Goal: Task Accomplishment & Management: Use online tool/utility

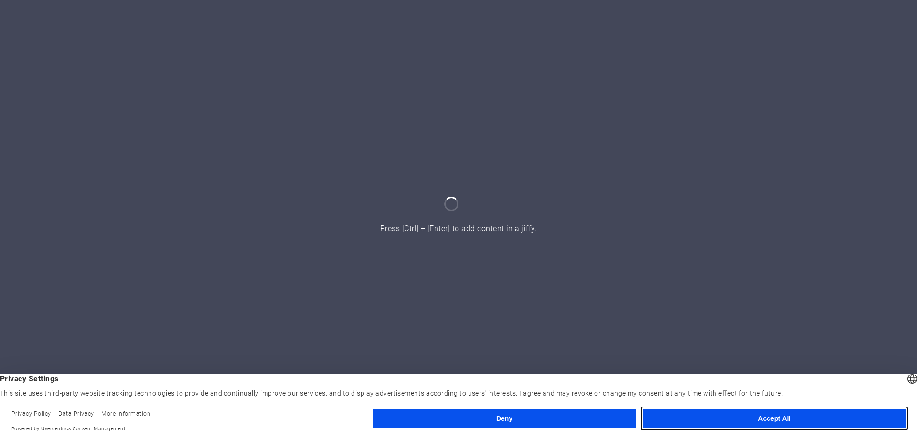
click at [756, 417] on button "Accept All" at bounding box center [774, 418] width 262 height 19
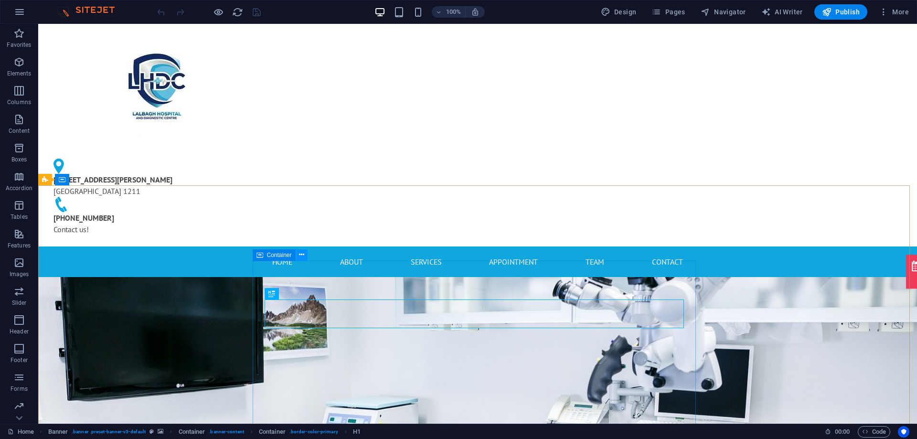
click at [299, 258] on icon at bounding box center [301, 255] width 5 height 10
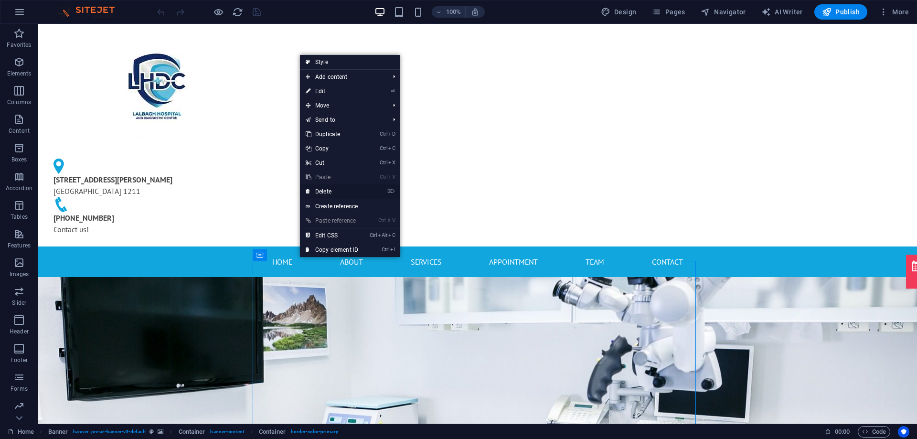
click at [333, 194] on link "⌦ Delete" at bounding box center [332, 191] width 64 height 14
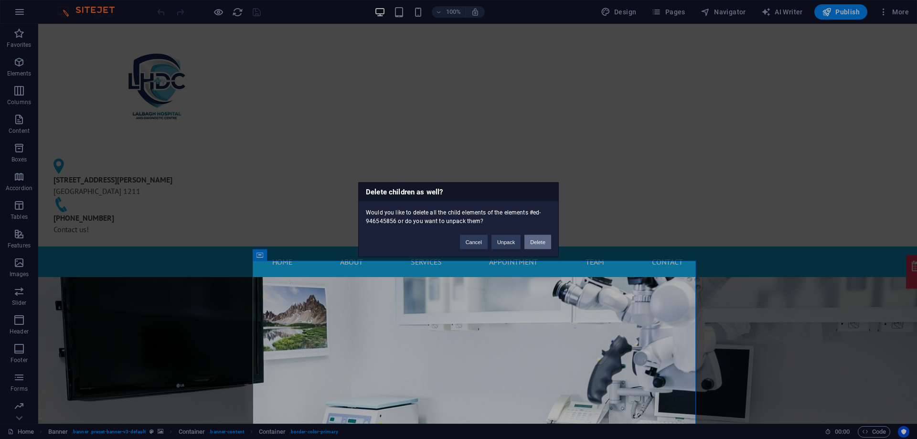
click at [532, 244] on button "Delete" at bounding box center [537, 241] width 27 height 14
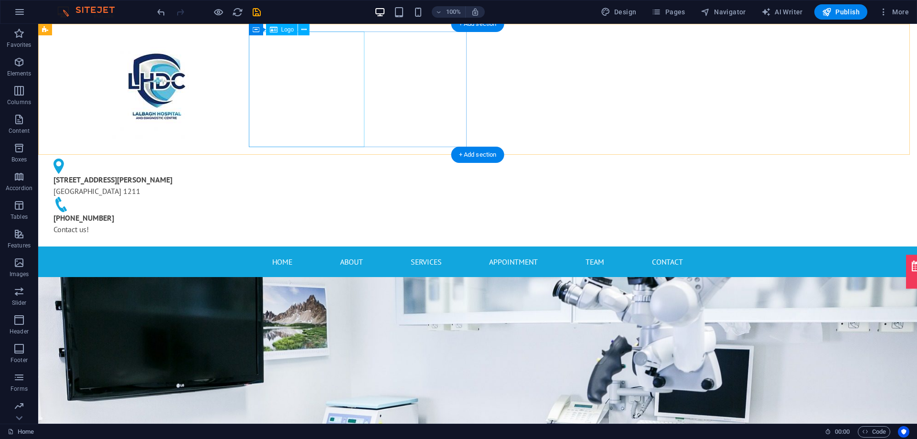
click at [264, 97] on div at bounding box center [155, 90] width 218 height 116
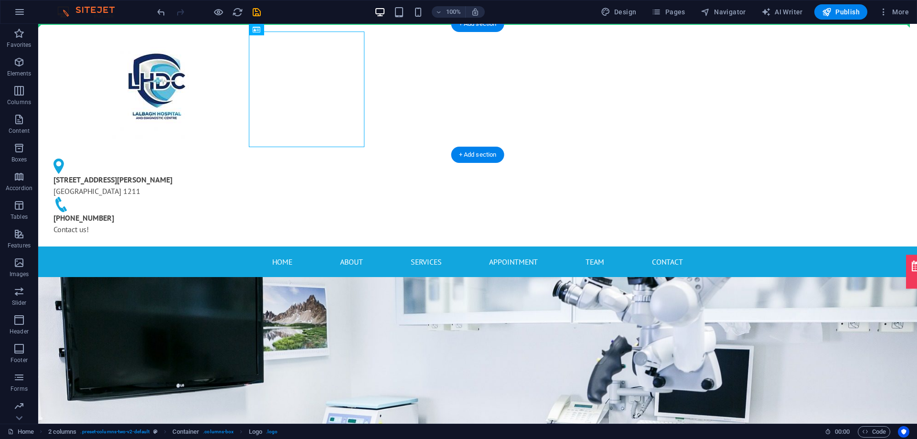
drag, startPoint x: 303, startPoint y: 82, endPoint x: 188, endPoint y: 77, distance: 115.2
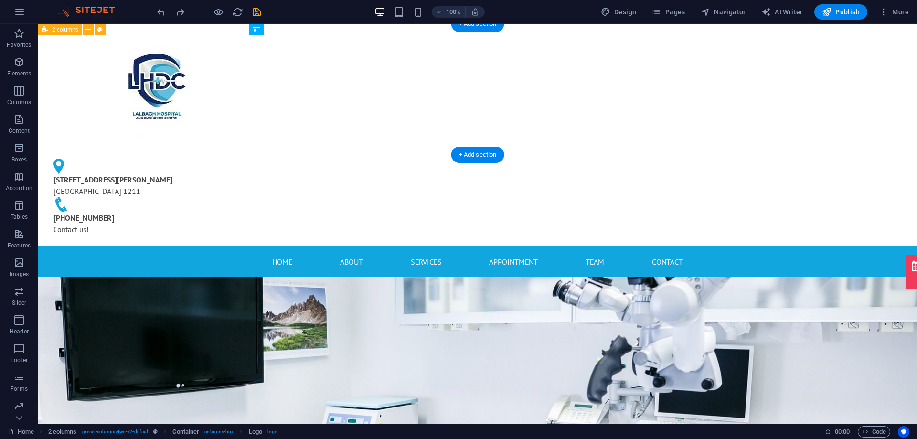
click at [248, 55] on div "47/1 Raj Narayan Dhar Road Dhaka 1211 +88-019-699-04740 Contact us!" at bounding box center [477, 135] width 879 height 223
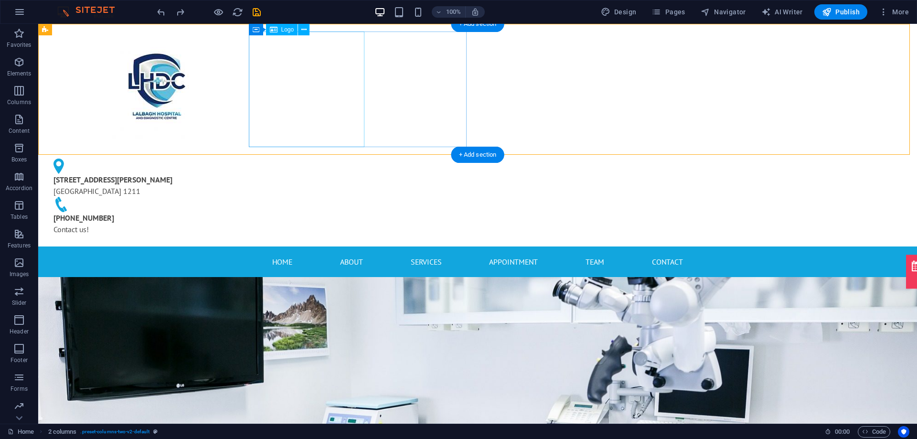
click at [264, 71] on div at bounding box center [155, 90] width 218 height 116
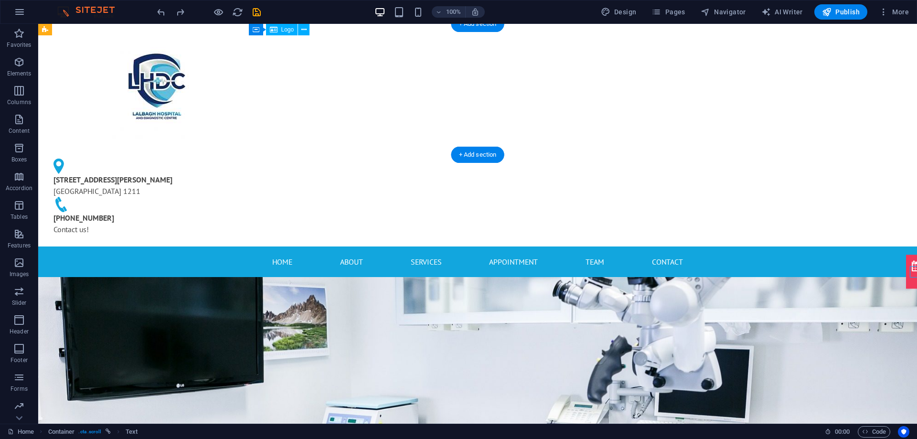
click at [264, 81] on div at bounding box center [155, 90] width 218 height 116
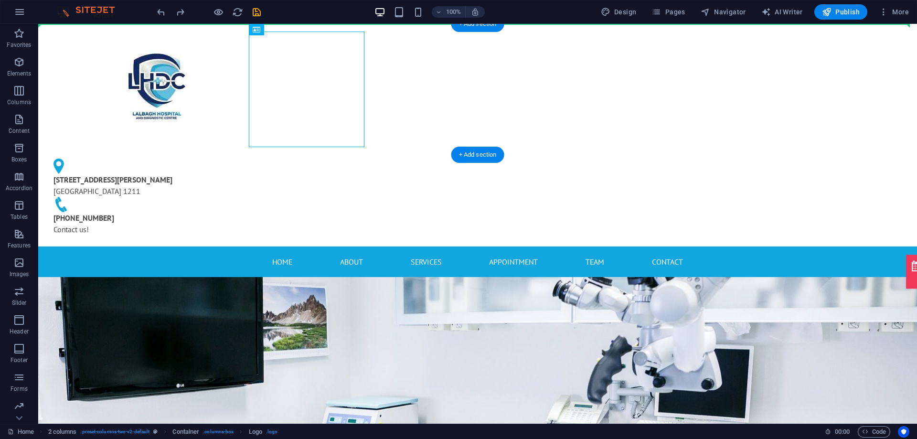
drag, startPoint x: 292, startPoint y: 74, endPoint x: 217, endPoint y: 67, distance: 75.4
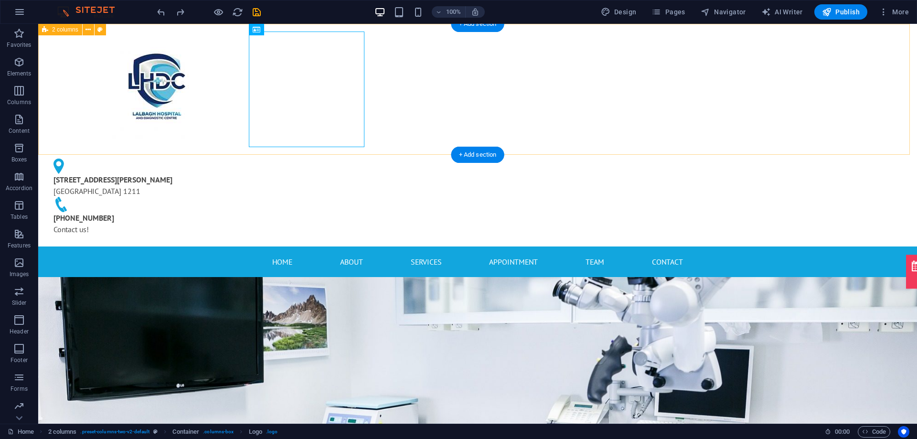
click at [832, 114] on div "47/1 Raj Narayan Dhar Road Dhaka 1211 +88-019-699-04740 Contact us!" at bounding box center [477, 135] width 879 height 223
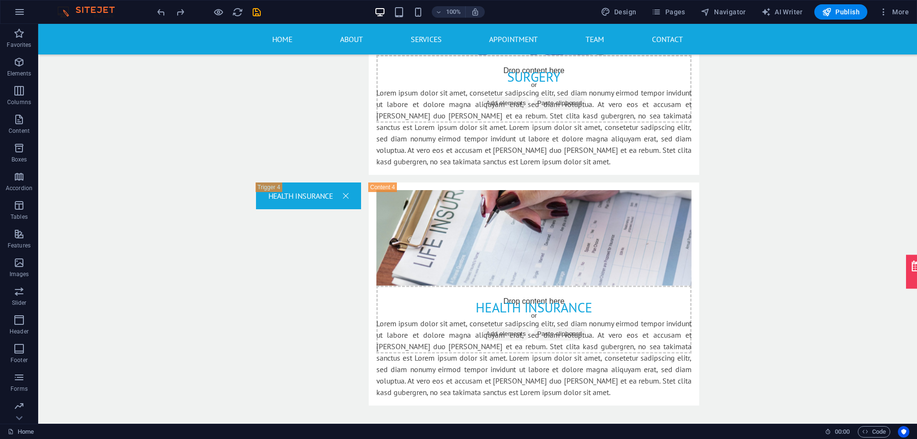
scroll to position [1879, 0]
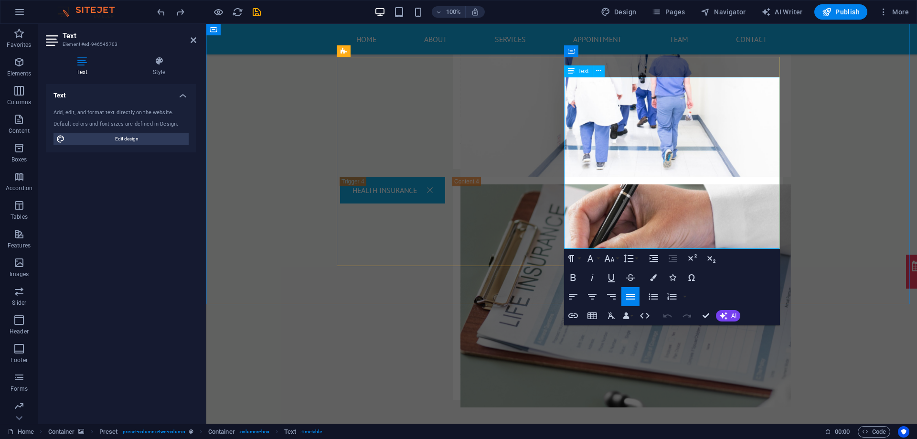
drag, startPoint x: 713, startPoint y: 95, endPoint x: 775, endPoint y: 97, distance: 61.2
drag, startPoint x: 754, startPoint y: 95, endPoint x: 772, endPoint y: 96, distance: 17.7
copy td "24 H"
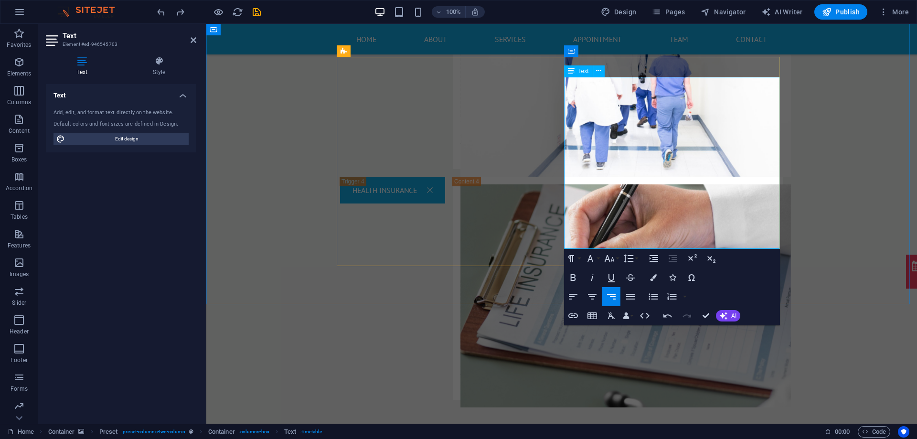
drag, startPoint x: 708, startPoint y: 117, endPoint x: 773, endPoint y: 127, distance: 65.2
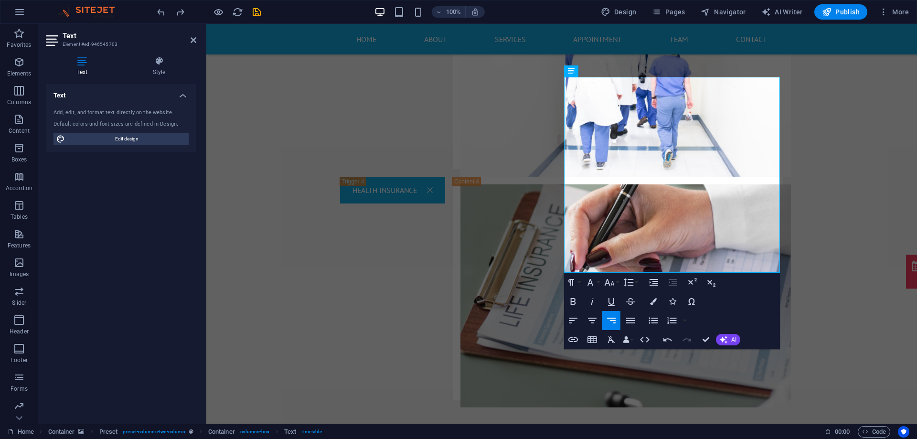
drag, startPoint x: 705, startPoint y: 160, endPoint x: 781, endPoint y: 166, distance: 76.1
drag, startPoint x: 707, startPoint y: 162, endPoint x: 772, endPoint y: 170, distance: 65.0
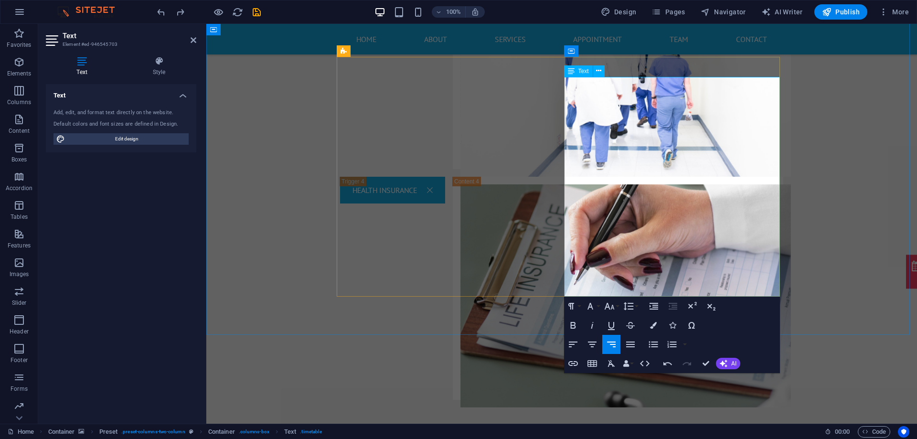
drag, startPoint x: 711, startPoint y: 210, endPoint x: 771, endPoint y: 215, distance: 60.8
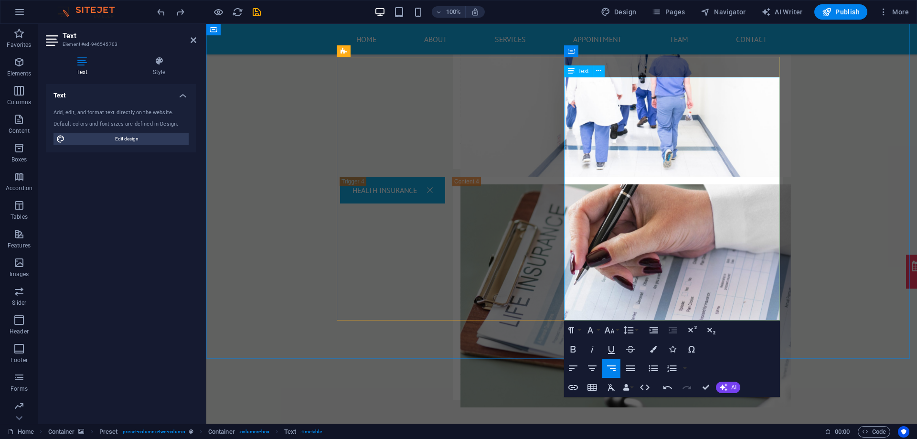
drag, startPoint x: 708, startPoint y: 259, endPoint x: 771, endPoint y: 265, distance: 63.7
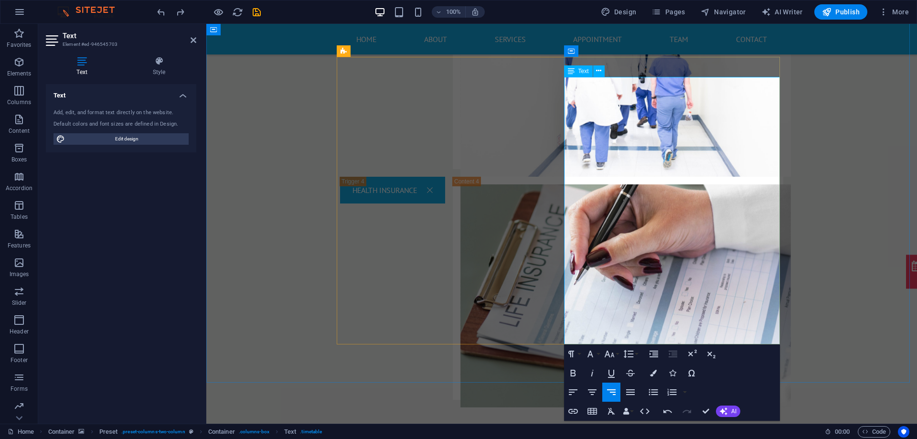
drag, startPoint x: 735, startPoint y: 305, endPoint x: 773, endPoint y: 309, distance: 37.9
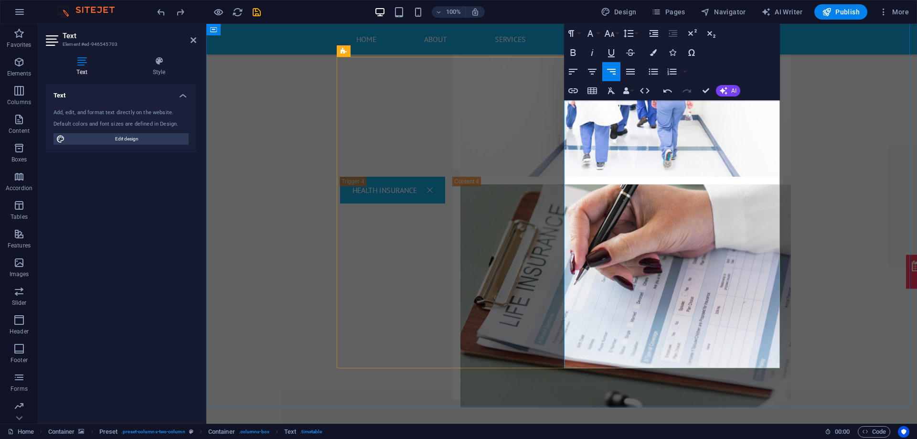
drag, startPoint x: 733, startPoint y: 352, endPoint x: 772, endPoint y: 354, distance: 38.7
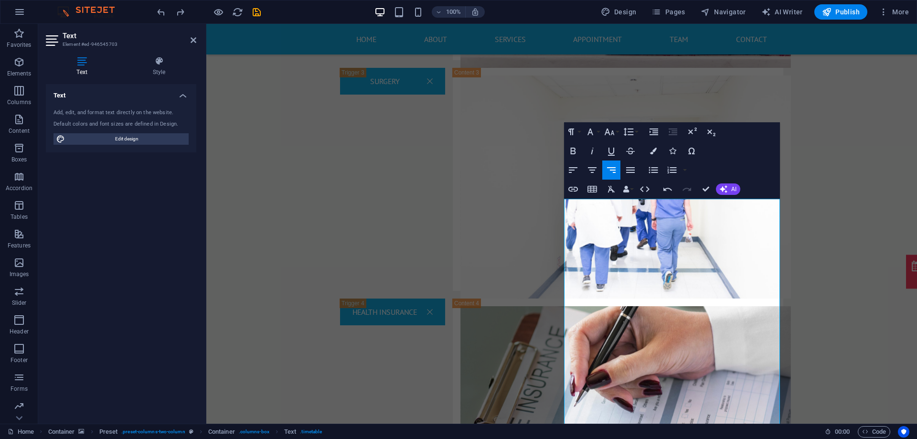
scroll to position [1780, 0]
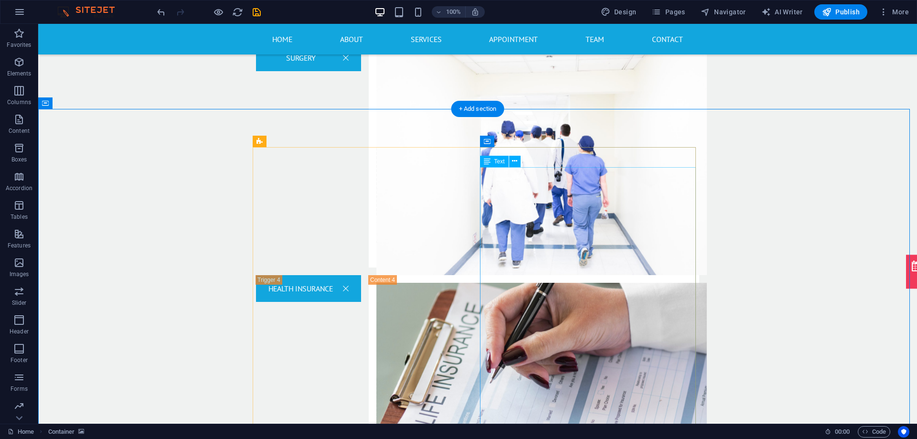
scroll to position [1876, 0]
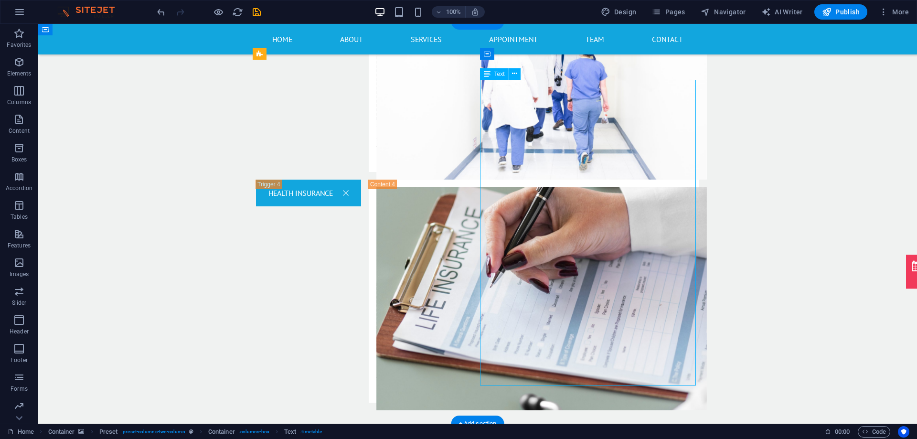
click at [514, 76] on icon at bounding box center [514, 74] width 5 height 10
click at [489, 75] on icon at bounding box center [487, 73] width 7 height 11
click at [487, 74] on icon at bounding box center [487, 73] width 7 height 11
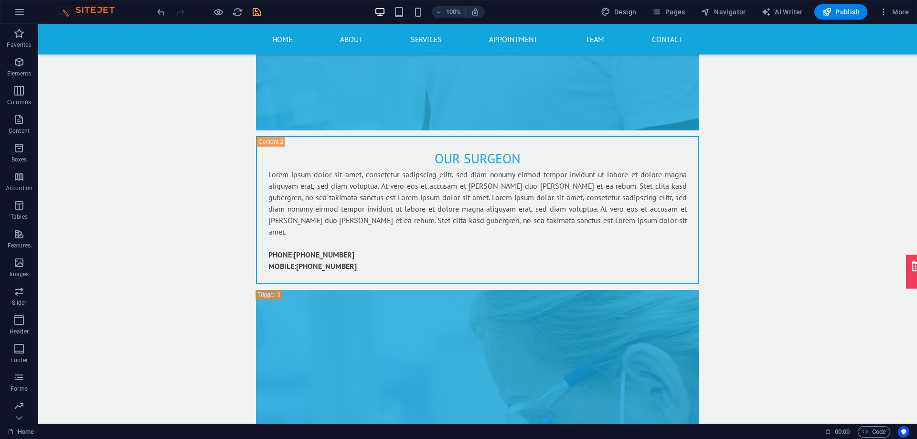
scroll to position [4303, 0]
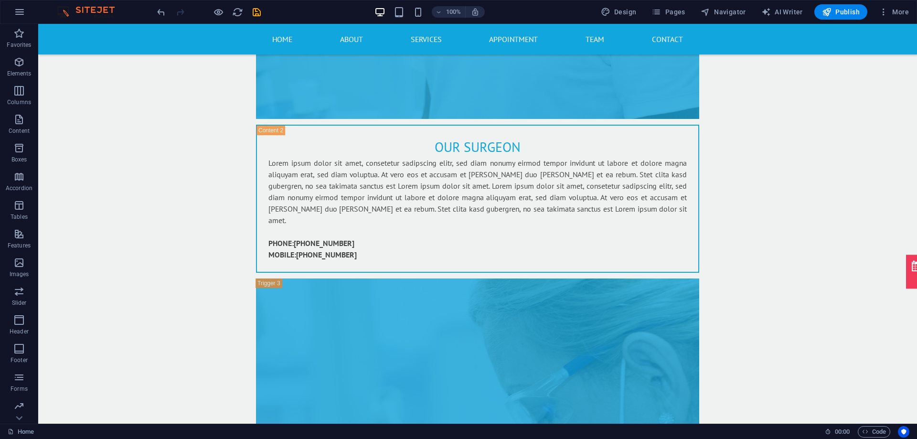
drag, startPoint x: 913, startPoint y: 190, endPoint x: 955, endPoint y: 455, distance: 267.8
click at [59, 262] on span "Map" at bounding box center [58, 261] width 11 height 6
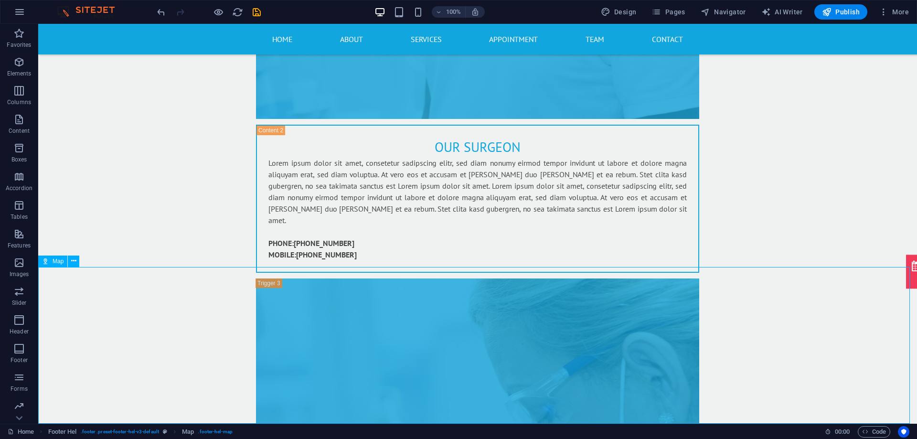
click at [59, 262] on span "Map" at bounding box center [58, 261] width 11 height 6
select select "1"
select select "px"
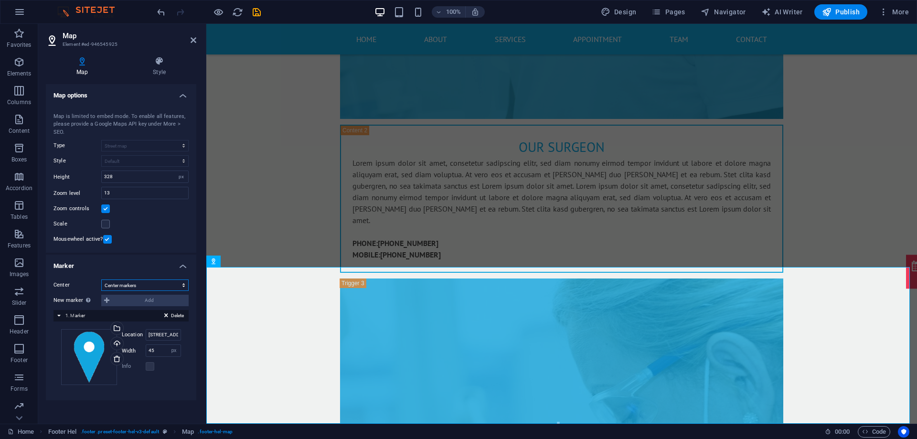
click at [159, 285] on select "Don't center Center markers Center and zoom markers" at bounding box center [144, 284] width 87 height 11
click at [119, 297] on div "New marker To enable this feature, please provide a Google Maps API key in the …" at bounding box center [120, 300] width 135 height 11
click at [106, 297] on div "New marker To enable this feature, please provide a Google Maps API key in the …" at bounding box center [120, 300] width 135 height 11
click at [183, 265] on h4 "Marker" at bounding box center [121, 263] width 150 height 17
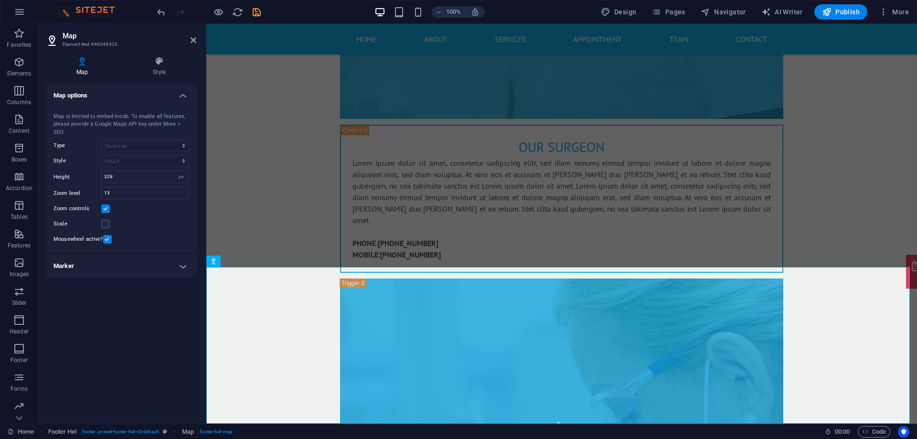
click at [183, 265] on h4 "Marker" at bounding box center [121, 266] width 150 height 23
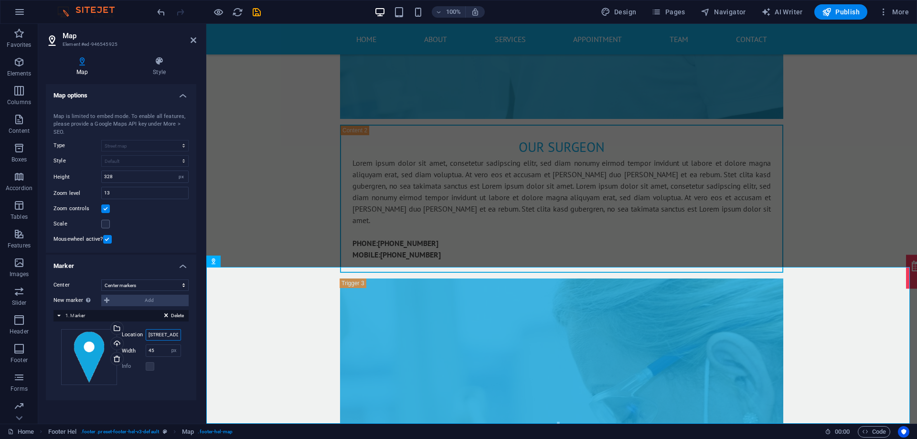
click at [179, 336] on input "4494 North Palmer Road, 20889 Bethesda, MD" at bounding box center [163, 334] width 35 height 11
click at [172, 336] on input "4494 North Palmer Road, 20889 Bethesda, MD" at bounding box center [163, 334] width 35 height 11
click at [162, 334] on input "Location" at bounding box center [163, 334] width 35 height 11
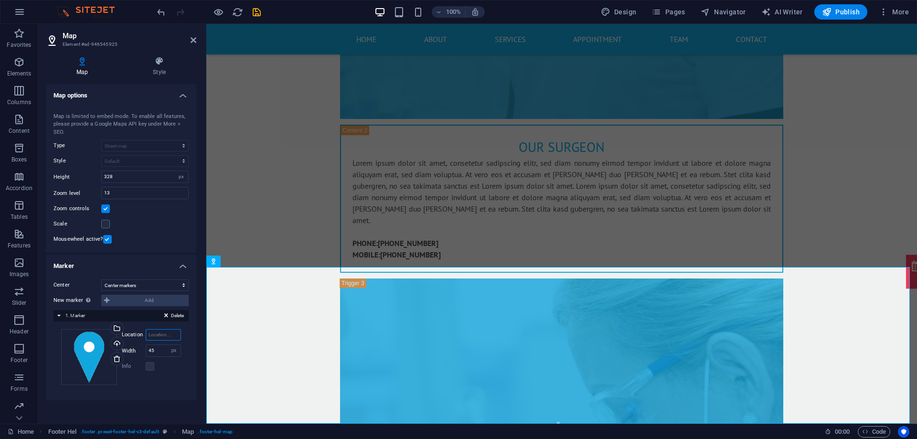
paste input "47 Raj Narayan Dhar Rd"
type input "47 Raj Narayan Dhar Rd"
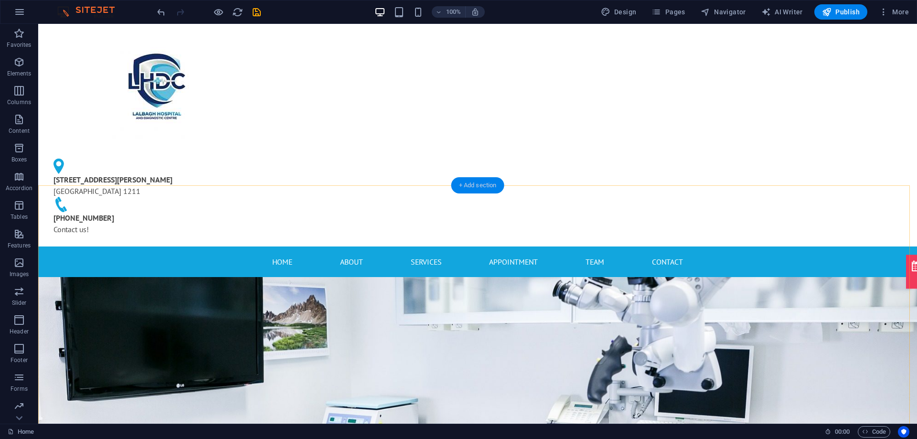
click at [473, 184] on div "+ Add section" at bounding box center [477, 185] width 53 height 16
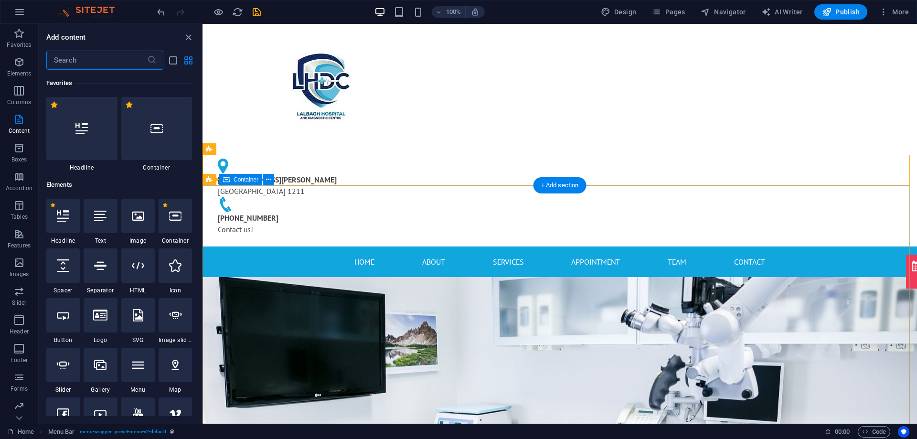
scroll to position [1671, 0]
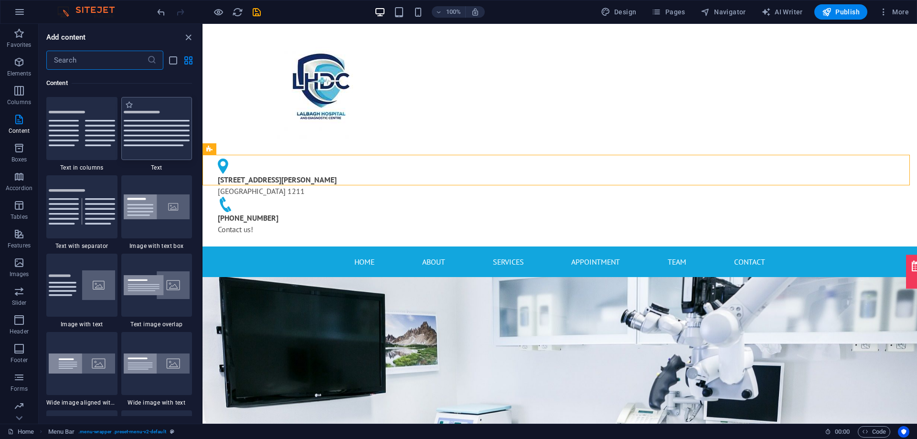
click at [159, 140] on div at bounding box center [156, 128] width 71 height 63
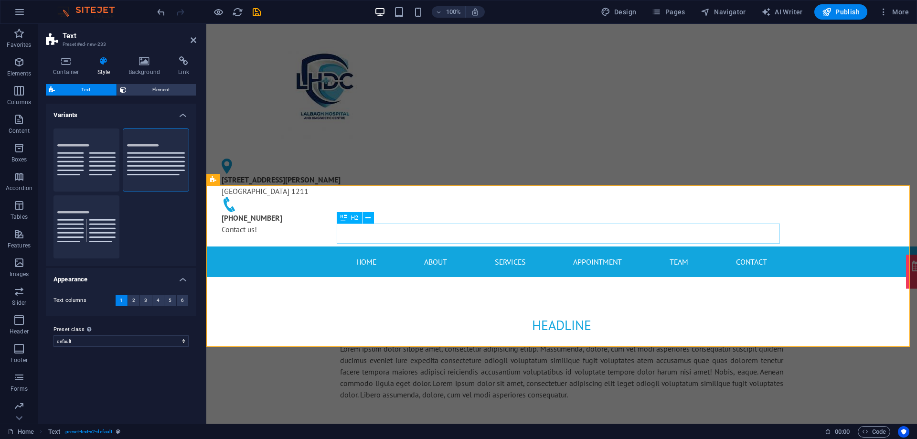
click at [528, 315] on div "Headline" at bounding box center [561, 325] width 443 height 20
click at [565, 315] on div "Headline" at bounding box center [561, 325] width 443 height 20
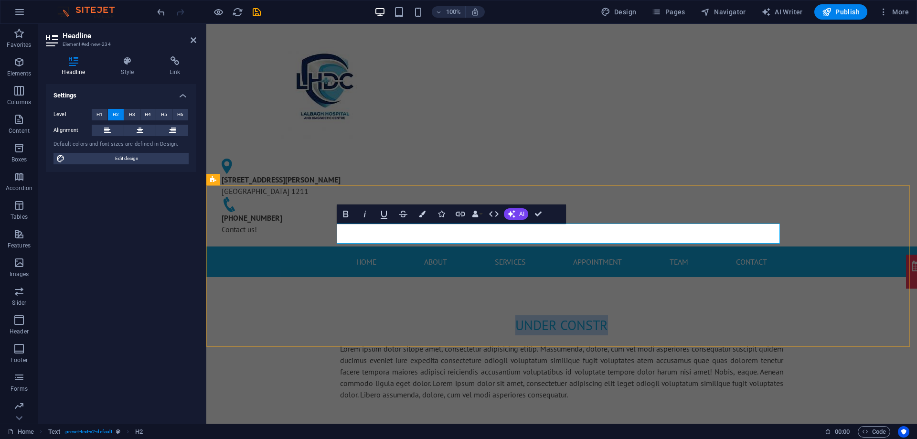
drag, startPoint x: 617, startPoint y: 233, endPoint x: 490, endPoint y: 241, distance: 127.8
click at [490, 315] on h2 "under constr" at bounding box center [561, 325] width 443 height 20
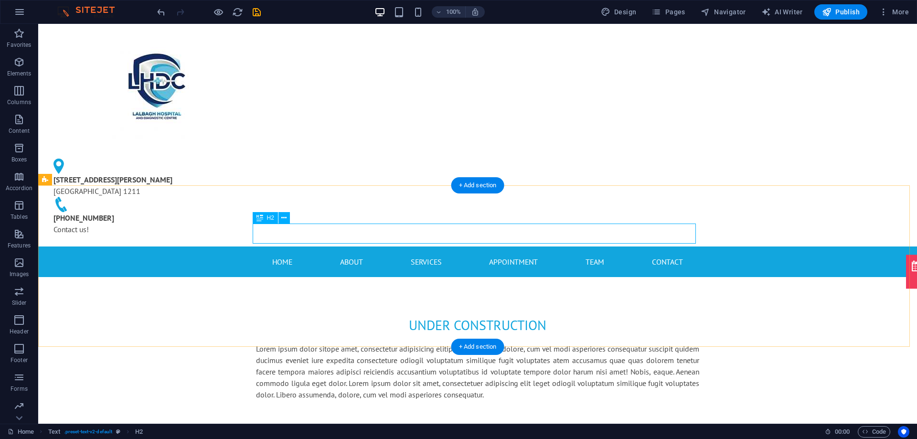
click at [539, 315] on div "under construction" at bounding box center [477, 325] width 443 height 20
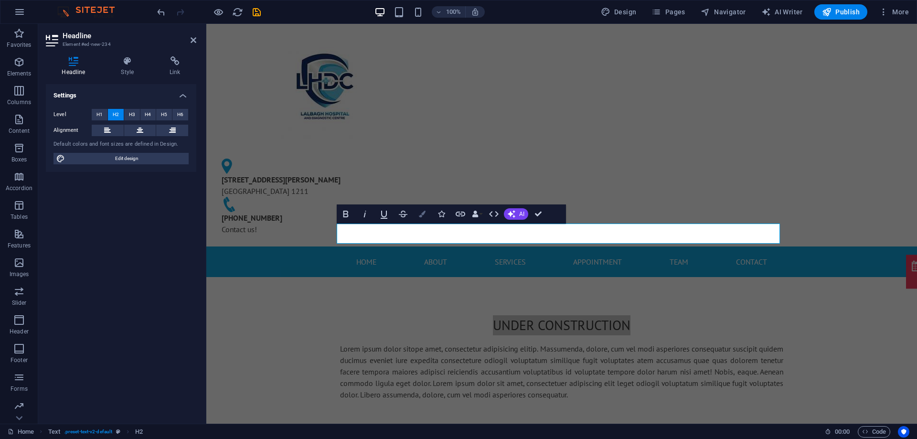
click at [421, 217] on icon "button" at bounding box center [422, 214] width 7 height 7
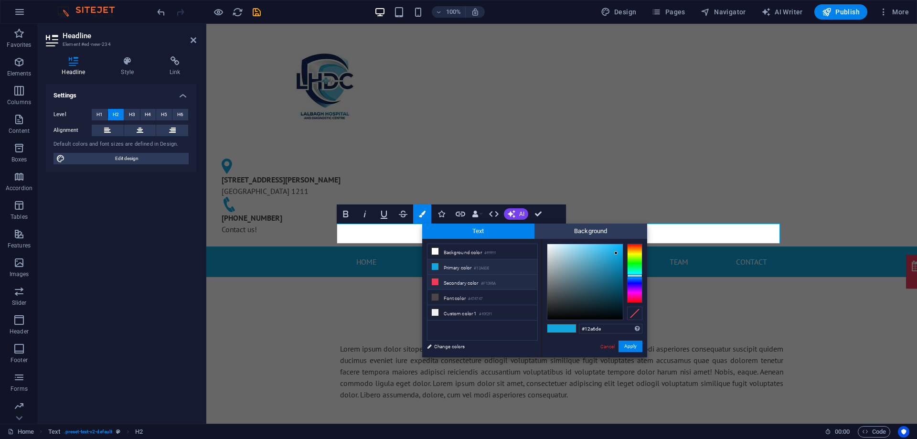
click at [450, 279] on li "Secondary color #F1395A" at bounding box center [482, 282] width 110 height 15
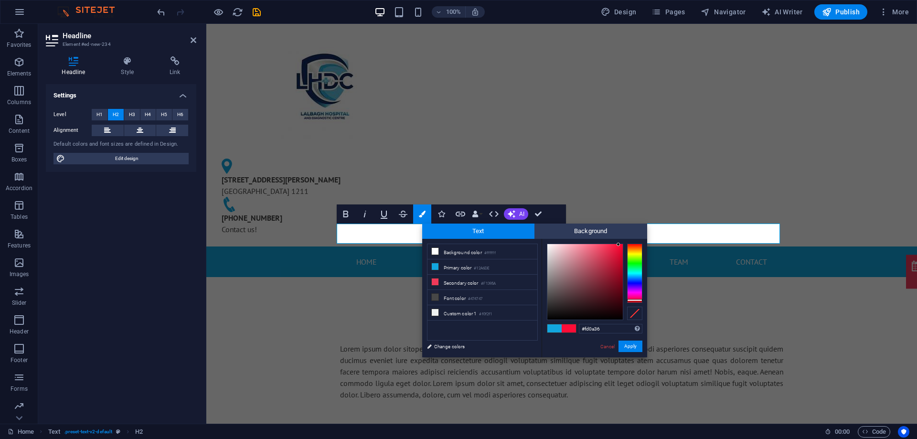
type input "#ff0935"
drag, startPoint x: 616, startPoint y: 249, endPoint x: 619, endPoint y: 244, distance: 6.6
click at [619, 244] on div at bounding box center [584, 281] width 75 height 75
click at [627, 347] on button "Apply" at bounding box center [630, 345] width 24 height 11
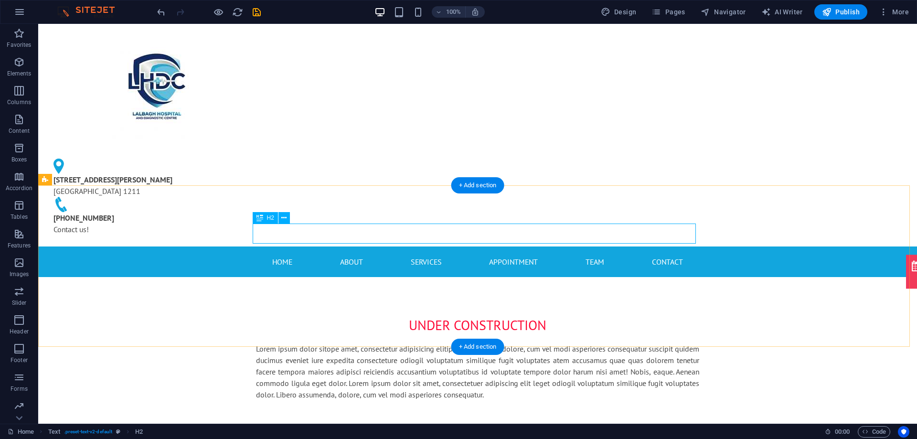
click at [517, 315] on div "under construction" at bounding box center [477, 325] width 443 height 20
click at [740, 277] on div "under construction Lorem ipsum dolor sitope amet, consectetur adipisicing eliti…" at bounding box center [477, 357] width 879 height 161
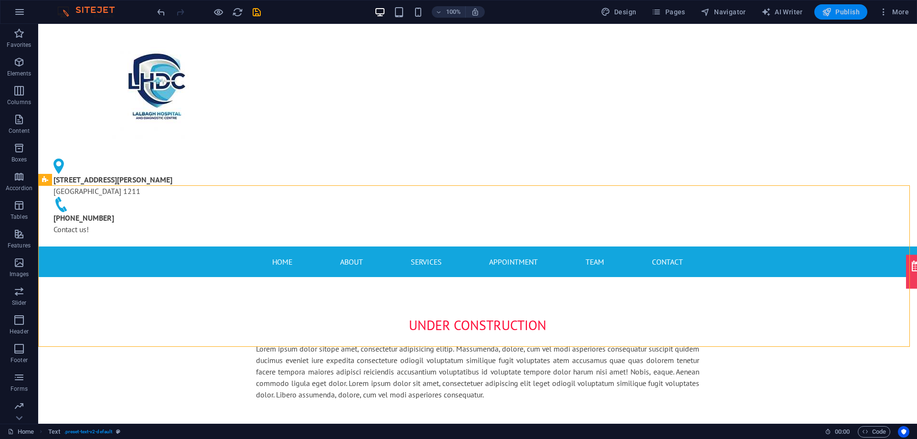
click at [839, 11] on span "Publish" at bounding box center [841, 12] width 38 height 10
checkbox input "false"
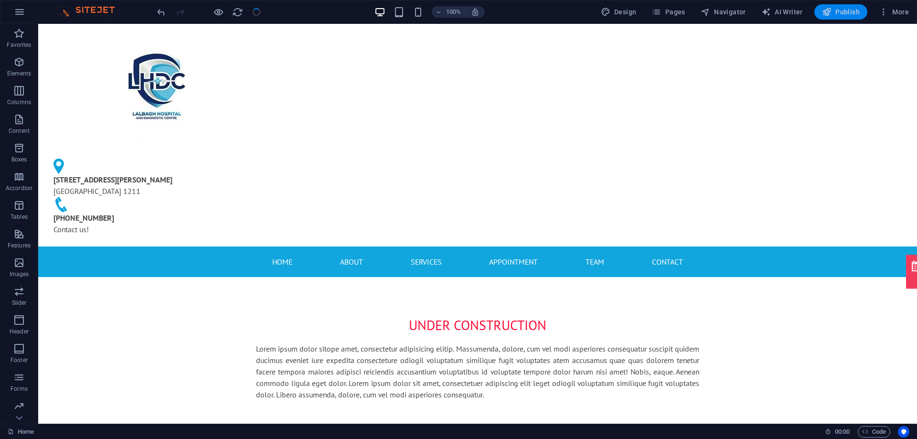
click at [837, 16] on span "Publish" at bounding box center [841, 12] width 38 height 10
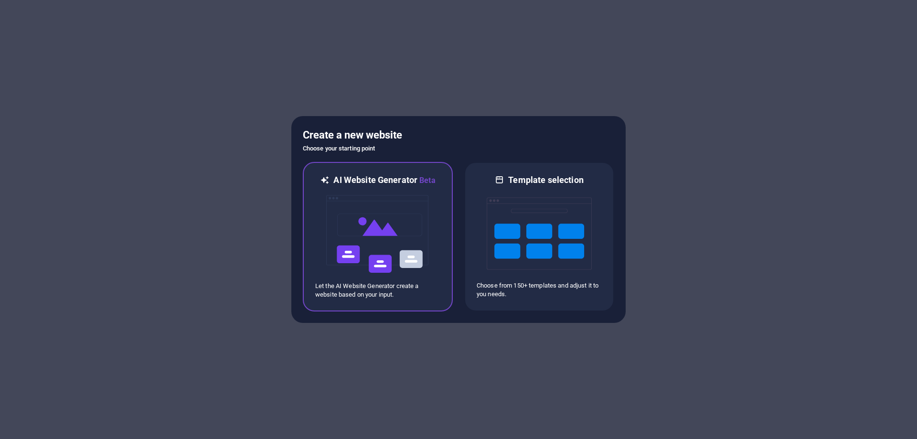
click at [402, 234] on img at bounding box center [377, 234] width 105 height 96
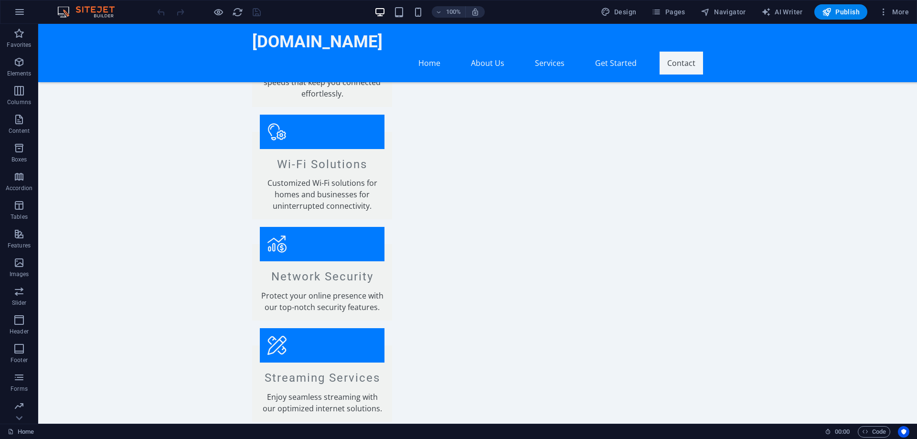
scroll to position [1023, 0]
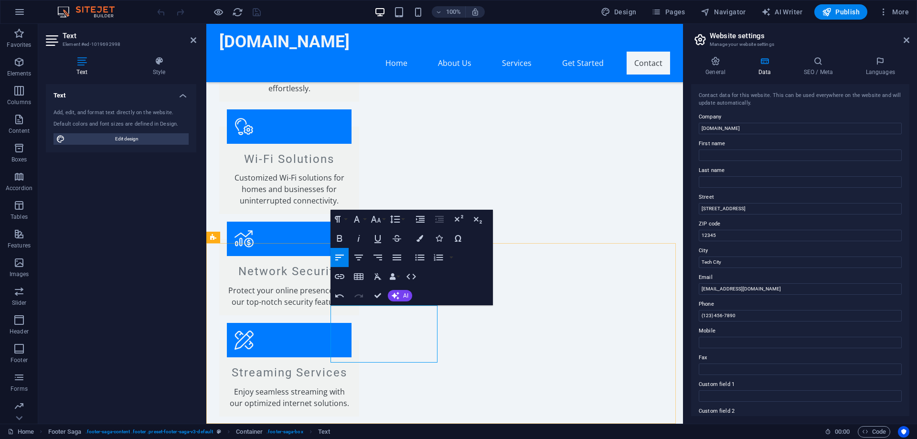
drag, startPoint x: 402, startPoint y: 332, endPoint x: 332, endPoint y: 335, distance: 70.3
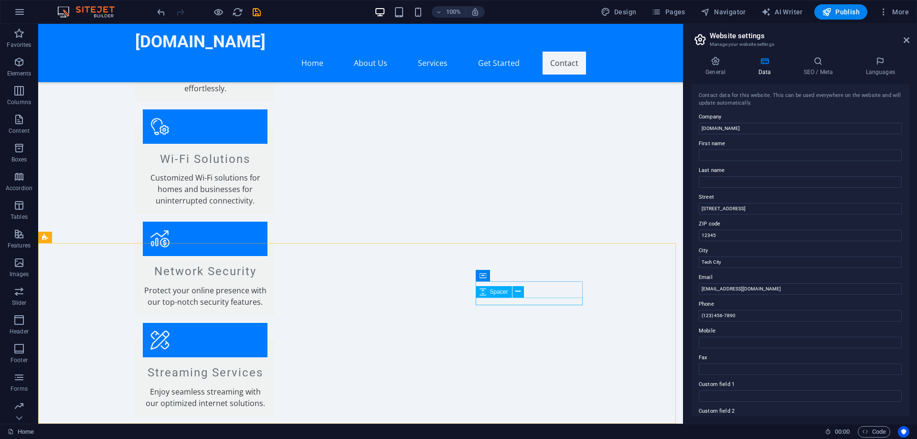
click at [503, 294] on span "Spacer" at bounding box center [499, 292] width 18 height 6
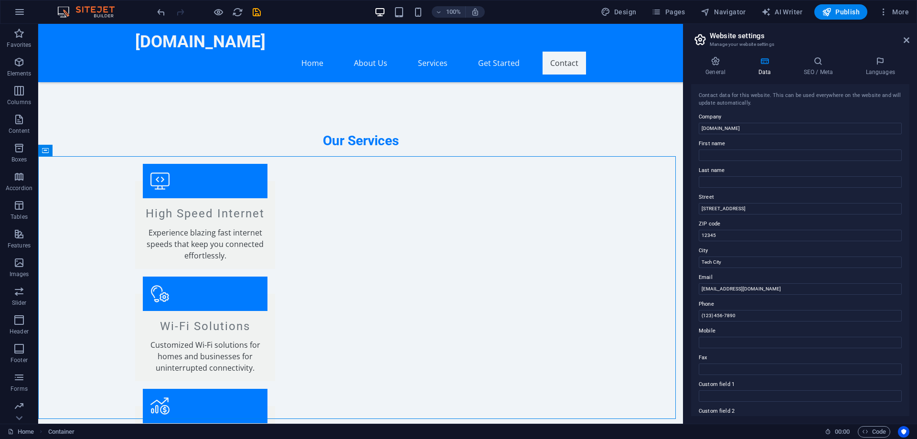
scroll to position [847, 0]
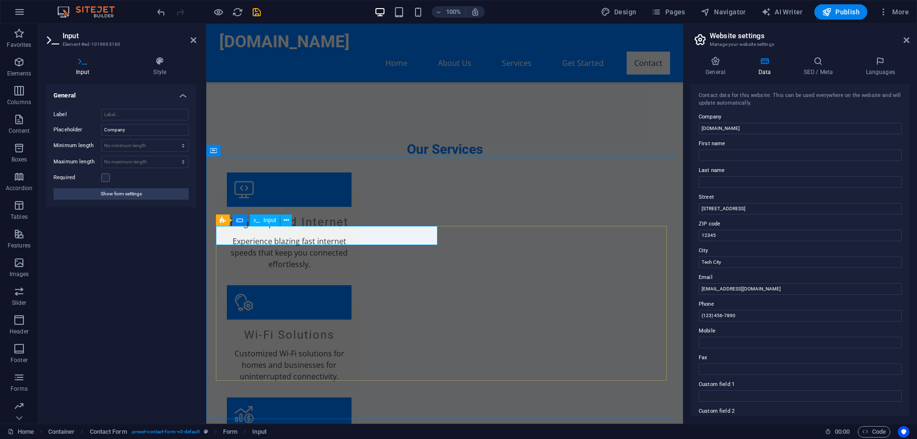
drag, startPoint x: 258, startPoint y: 237, endPoint x: 226, endPoint y: 234, distance: 31.6
type input "Name"
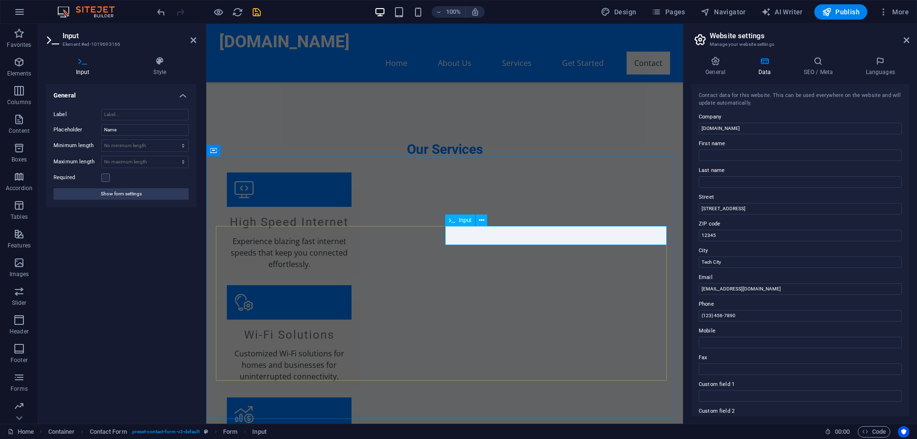
type input "a"
type input "Address"
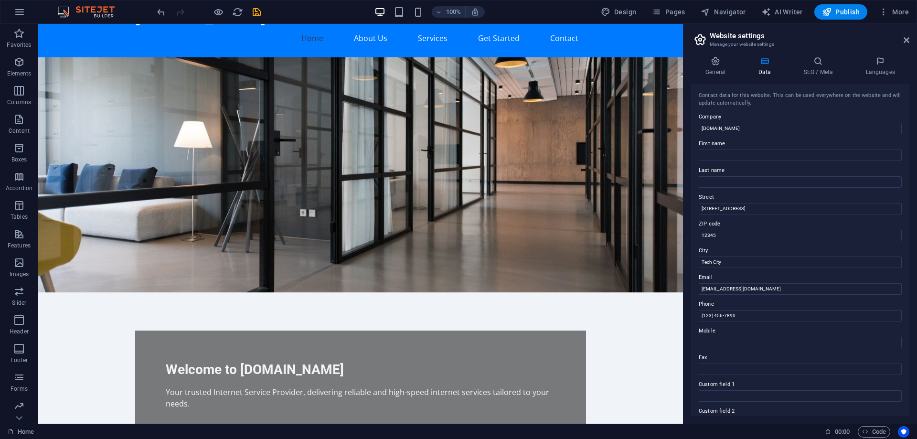
scroll to position [0, 0]
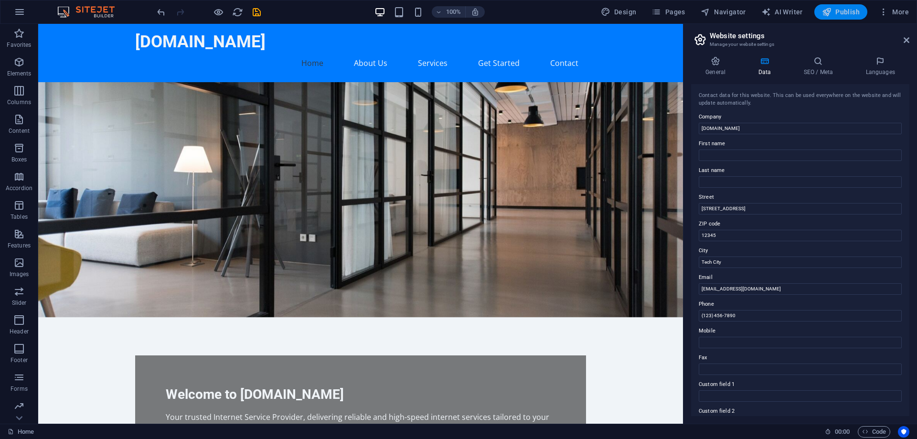
click at [840, 13] on span "Publish" at bounding box center [841, 12] width 38 height 10
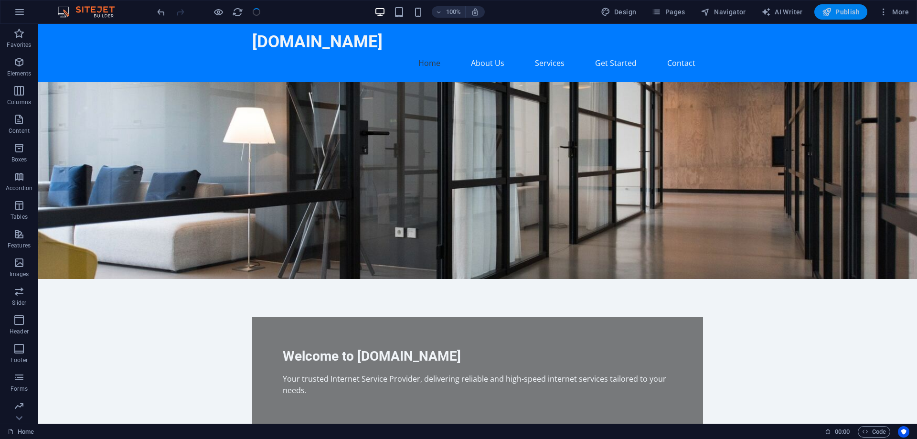
checkbox input "false"
click at [18, 266] on icon "button" at bounding box center [18, 262] width 11 height 11
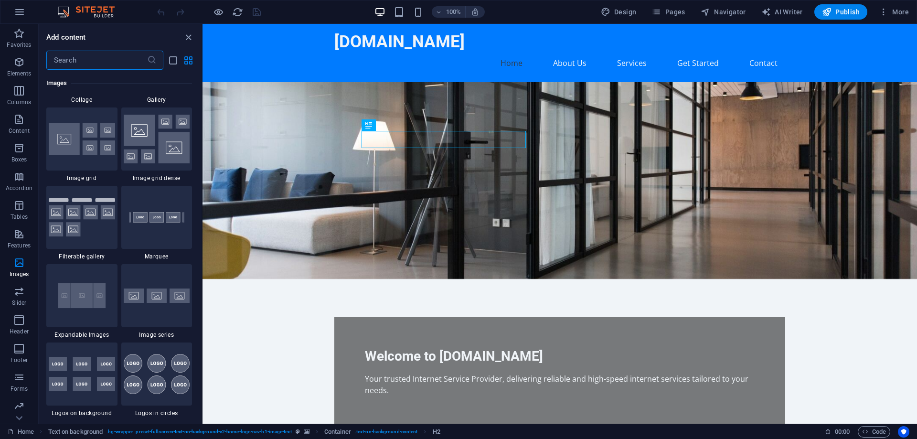
scroll to position [5081, 0]
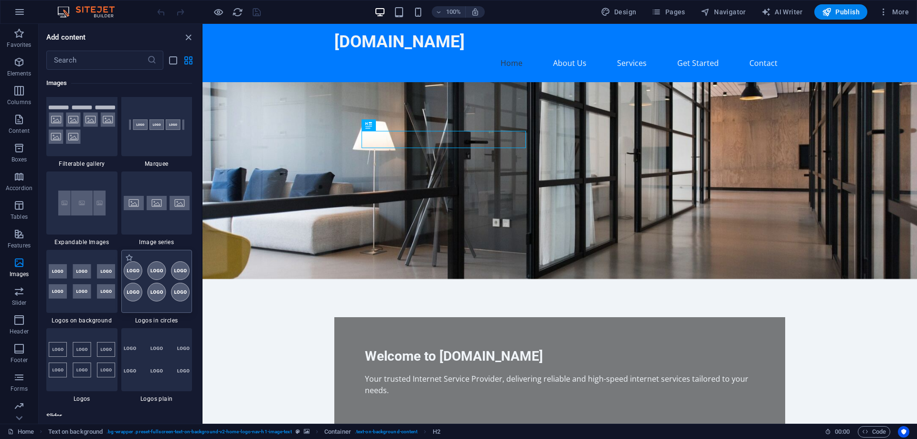
click at [159, 279] on img at bounding box center [157, 281] width 66 height 40
click at [202, 280] on div "Drag here to replace the existing content. Press “Ctrl” if you want to create a…" at bounding box center [559, 224] width 714 height 400
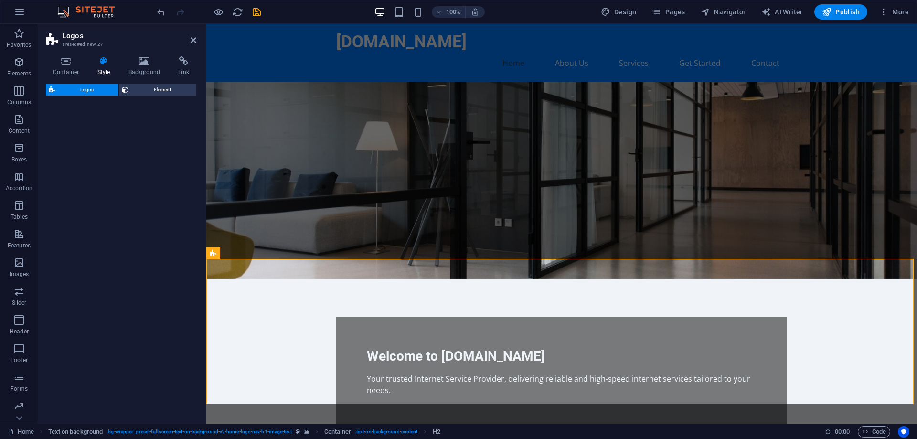
select select "rem"
select select "preset-partners-v3-circle"
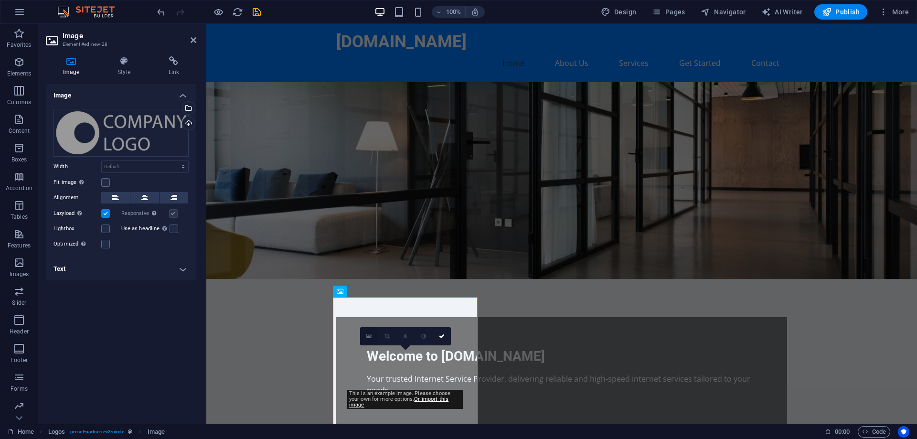
click at [371, 338] on icon at bounding box center [368, 336] width 5 height 7
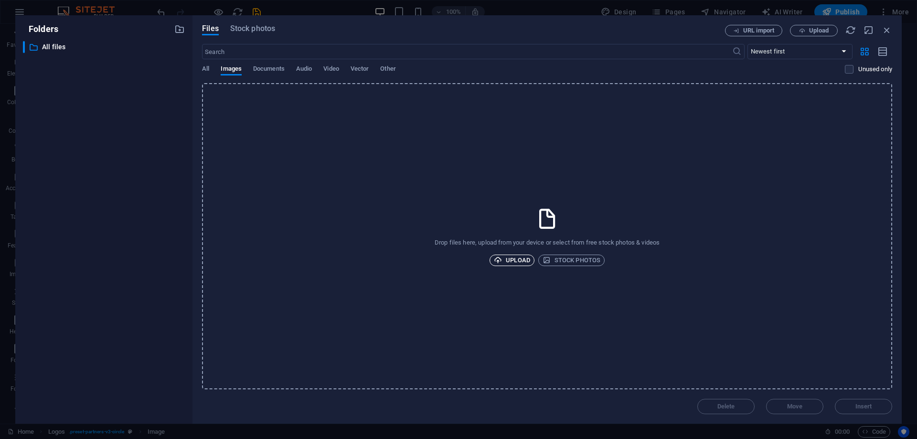
click at [510, 261] on span "Upload" at bounding box center [512, 260] width 36 height 11
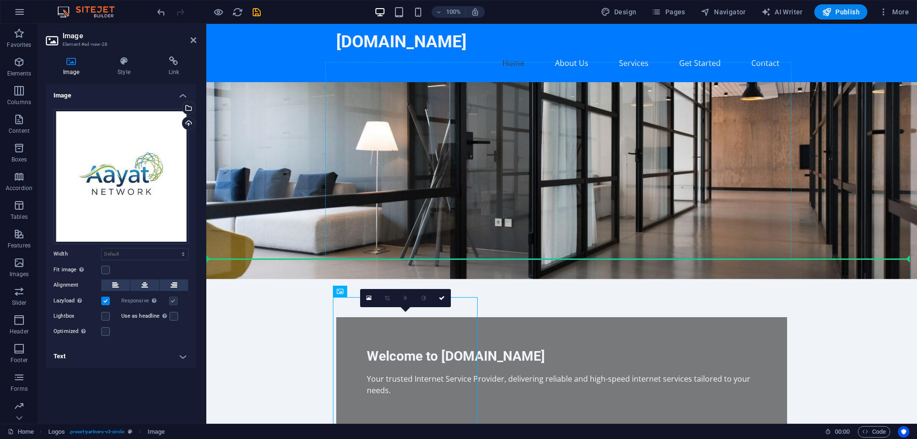
drag, startPoint x: 447, startPoint y: 344, endPoint x: 350, endPoint y: 219, distance: 158.3
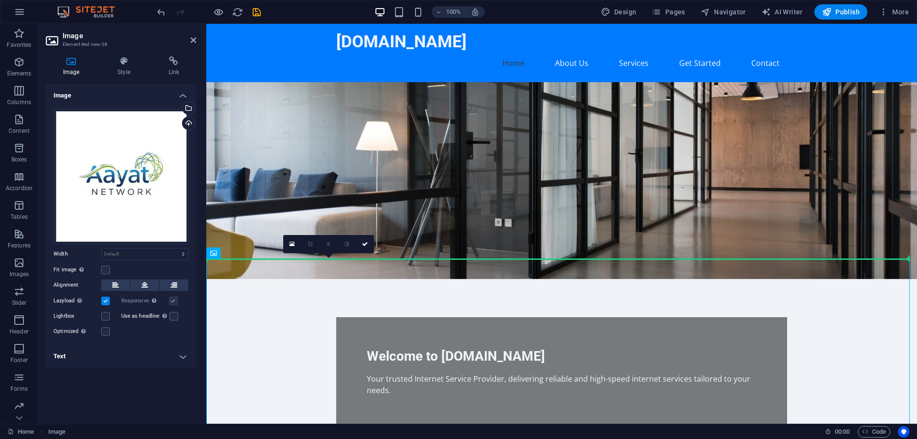
drag, startPoint x: 346, startPoint y: 338, endPoint x: 308, endPoint y: 188, distance: 155.3
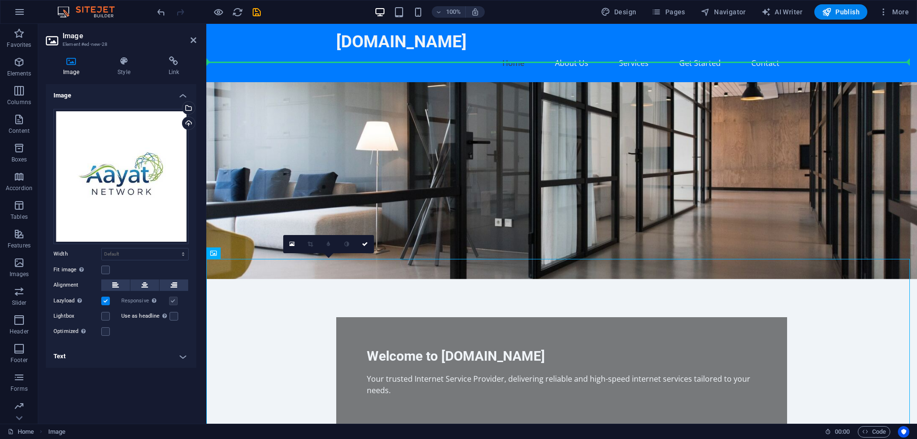
drag, startPoint x: 324, startPoint y: 316, endPoint x: 262, endPoint y: 47, distance: 276.4
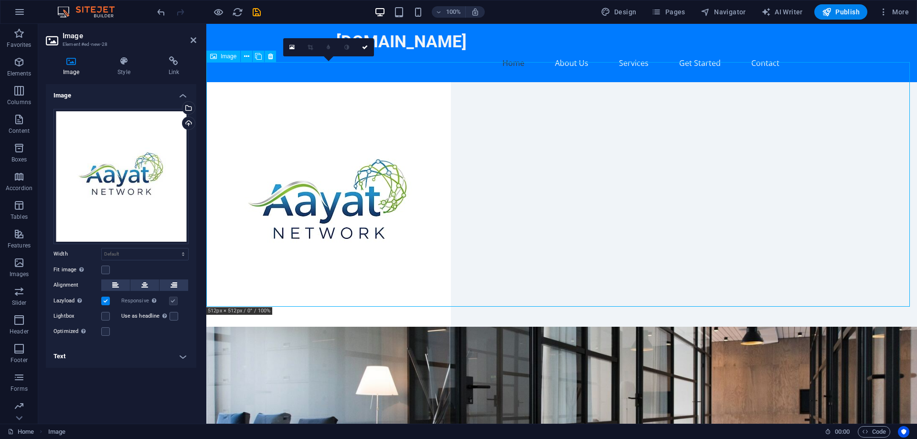
click at [398, 224] on figure at bounding box center [561, 204] width 711 height 244
click at [172, 316] on label at bounding box center [174, 316] width 9 height 9
click at [0, 0] on input "Use as headline The image will be wrapped in an H1 headline tag. Useful for giv…" at bounding box center [0, 0] width 0 height 0
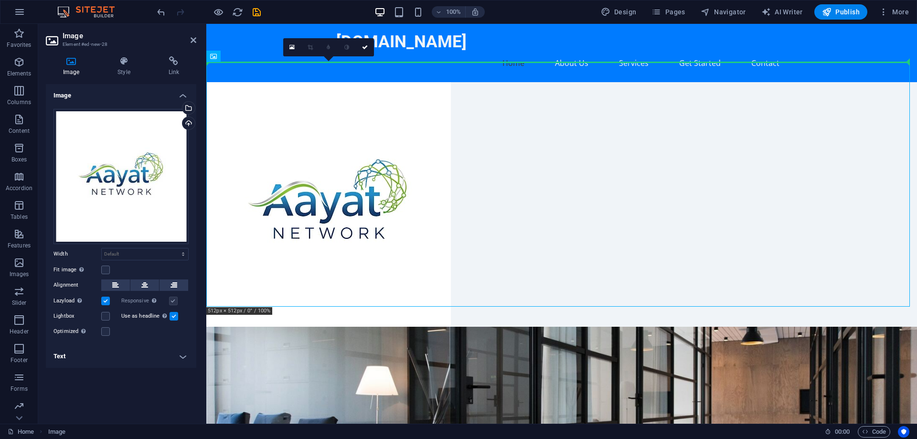
drag, startPoint x: 326, startPoint y: 213, endPoint x: 278, endPoint y: 48, distance: 172.0
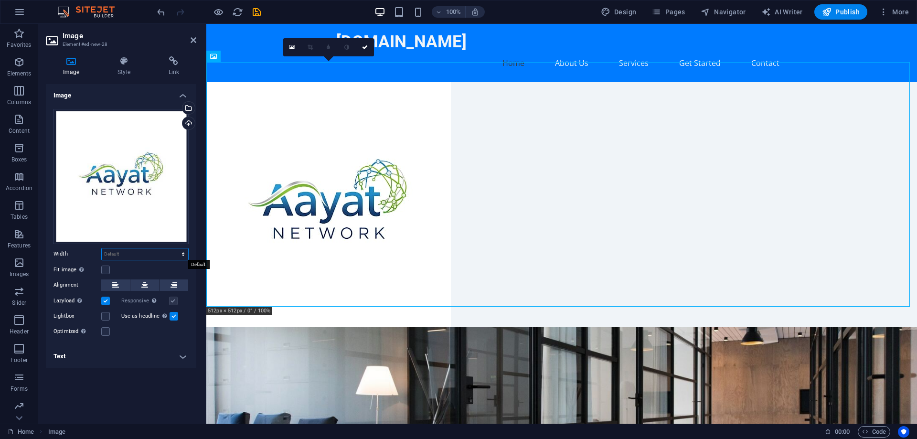
click at [146, 253] on select "Default auto px rem % em vh vw" at bounding box center [145, 253] width 86 height 11
click at [102, 248] on select "Default auto px rem % em vh vw" at bounding box center [145, 253] width 86 height 11
select select "DISABLED_OPTION_VALUE"
click at [117, 284] on icon at bounding box center [115, 284] width 7 height 11
click at [101, 268] on label at bounding box center [105, 270] width 9 height 9
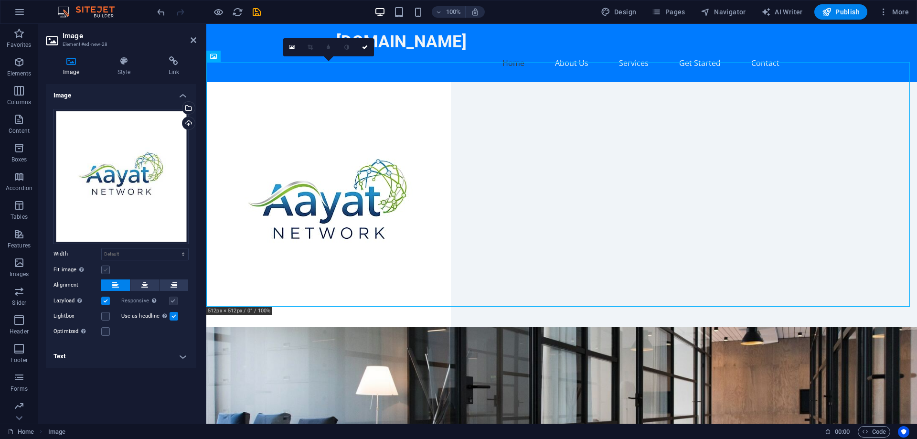
click at [0, 0] on input "Fit image Automatically fit image to a fixed width and height" at bounding box center [0, 0] width 0 height 0
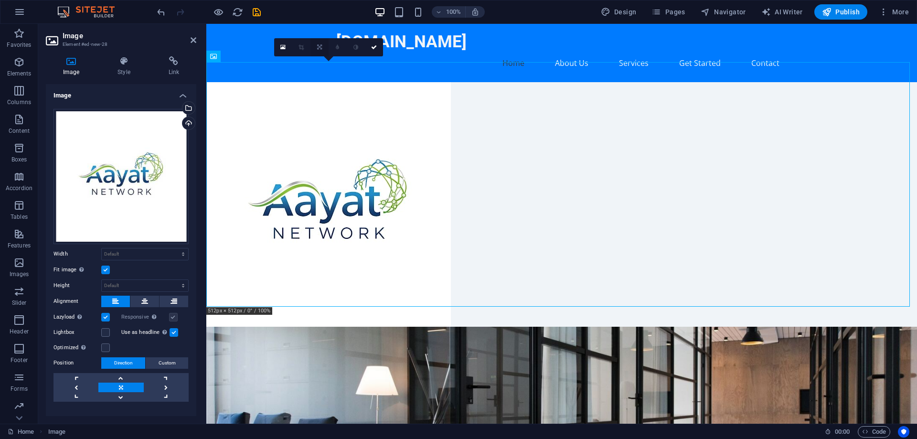
click at [318, 47] on icon at bounding box center [319, 47] width 5 height 6
click at [302, 31] on icon at bounding box center [301, 29] width 8 height 8
click at [324, 48] on link at bounding box center [319, 47] width 18 height 18
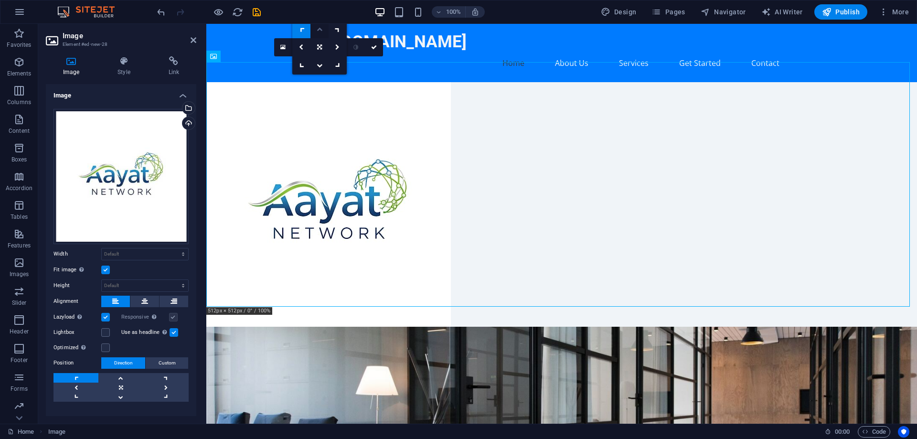
click at [321, 29] on icon at bounding box center [320, 29] width 6 height 6
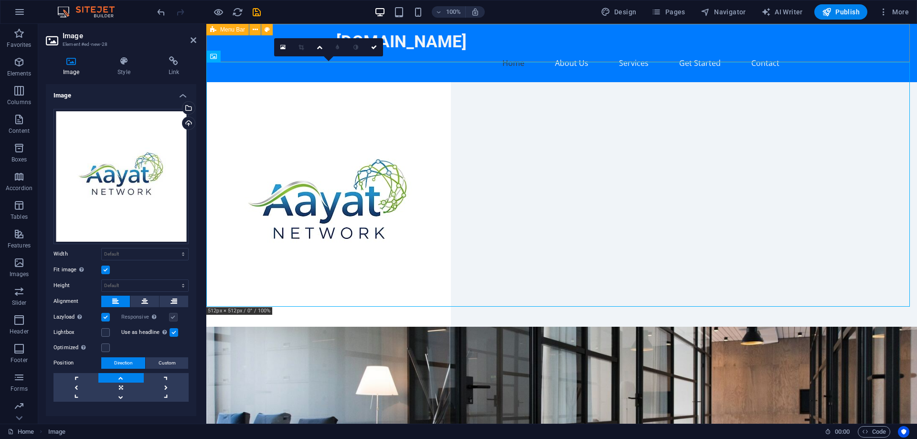
click at [224, 28] on span "Menu Bar" at bounding box center [232, 30] width 25 height 6
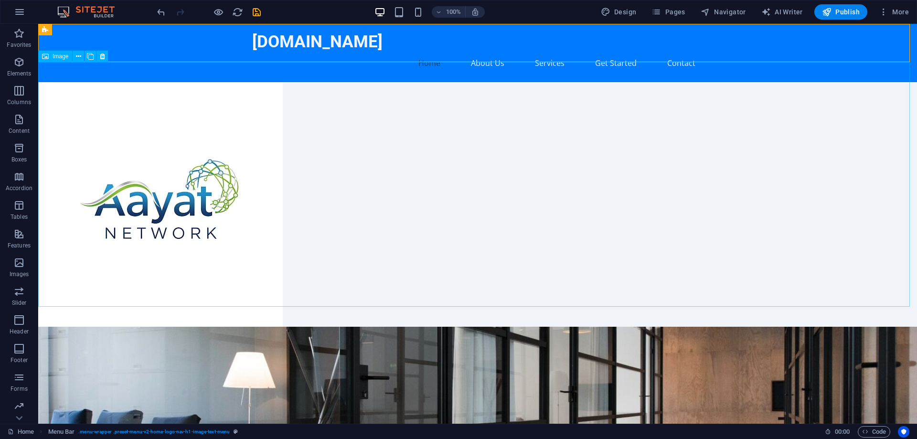
click at [351, 195] on figure at bounding box center [477, 204] width 879 height 244
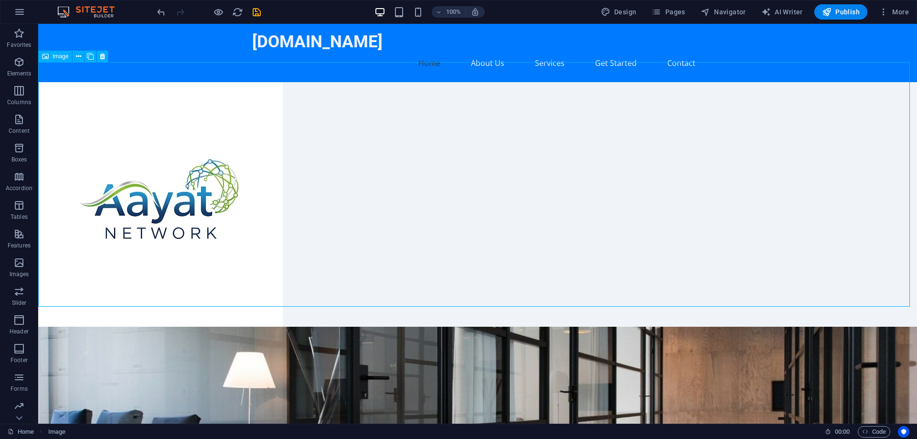
click at [246, 249] on figure at bounding box center [477, 204] width 879 height 244
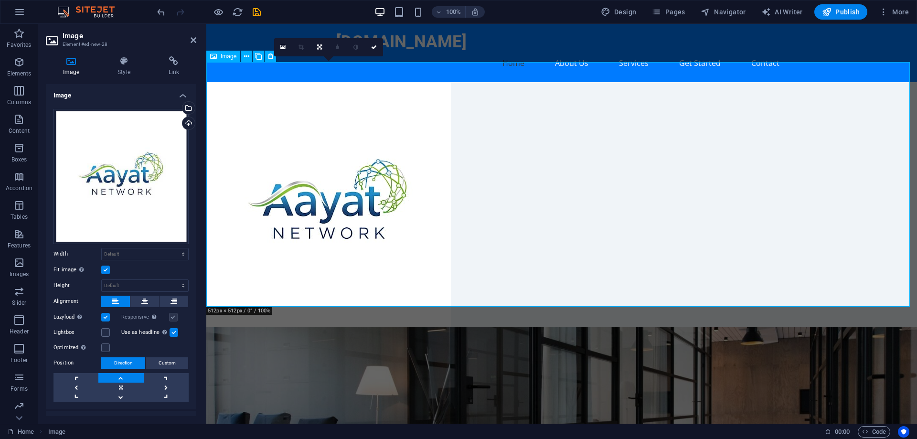
click at [435, 289] on figure at bounding box center [561, 204] width 711 height 244
click at [842, 272] on figure at bounding box center [561, 204] width 711 height 244
click at [106, 313] on label at bounding box center [105, 317] width 9 height 9
click at [0, 0] on input "Lazyload Loading images after the page loads improves page speed." at bounding box center [0, 0] width 0 height 0
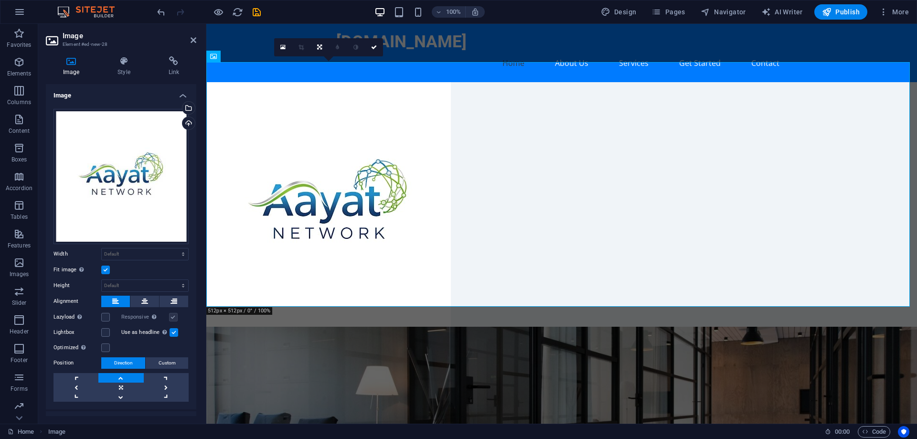
click at [172, 330] on label at bounding box center [174, 332] width 9 height 9
click at [0, 0] on input "Use as headline The image will be wrapped in an H1 headline tag. Useful for giv…" at bounding box center [0, 0] width 0 height 0
click at [121, 361] on span "Direction" at bounding box center [123, 362] width 19 height 11
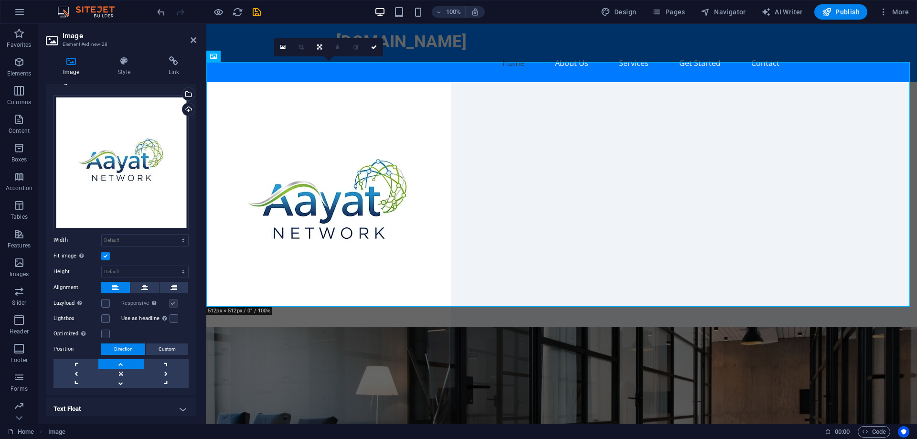
scroll to position [0, 0]
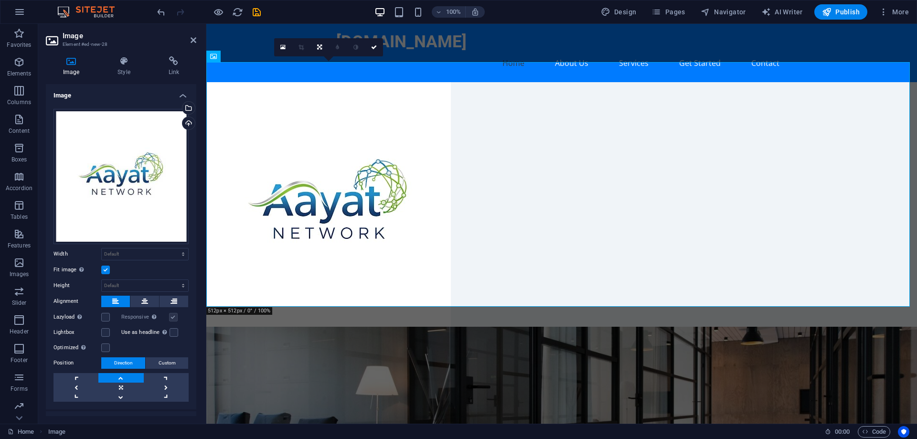
click at [184, 94] on h4 "Image" at bounding box center [121, 92] width 150 height 17
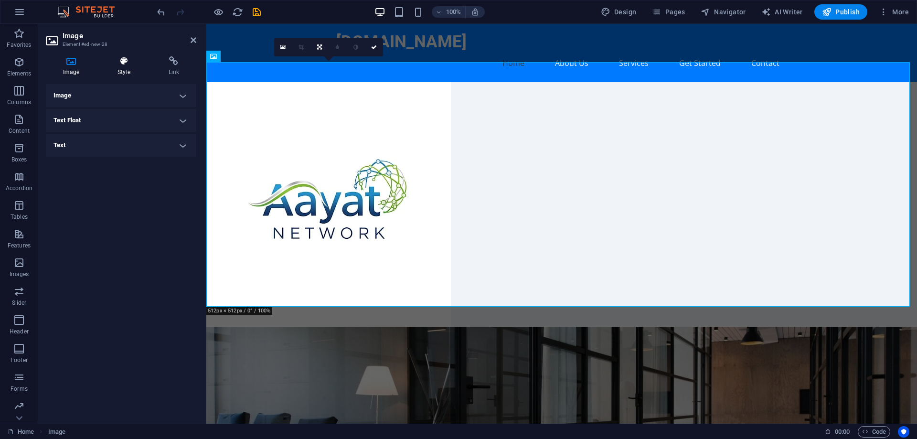
click at [125, 64] on icon at bounding box center [123, 61] width 47 height 10
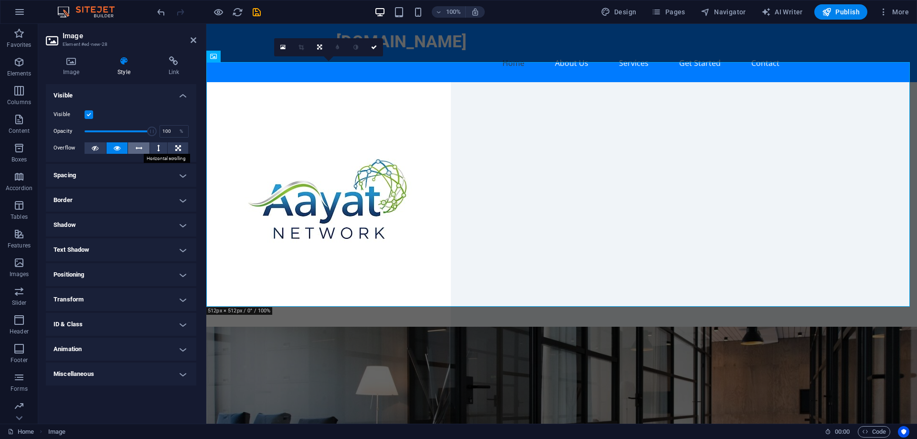
click at [140, 147] on icon at bounding box center [139, 147] width 7 height 11
drag, startPoint x: 148, startPoint y: 128, endPoint x: 117, endPoint y: 128, distance: 30.6
click at [117, 128] on span at bounding box center [117, 132] width 10 height 10
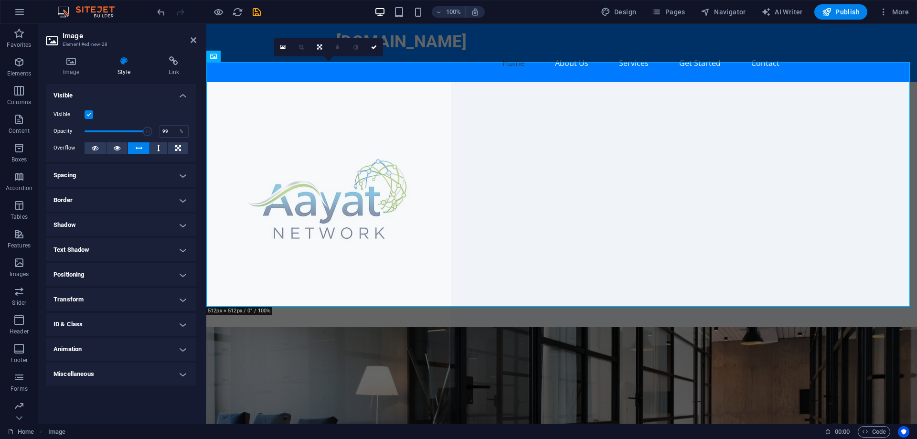
type input "100"
drag, startPoint x: 116, startPoint y: 128, endPoint x: 153, endPoint y: 131, distance: 36.8
click at [153, 131] on span at bounding box center [152, 132] width 10 height 10
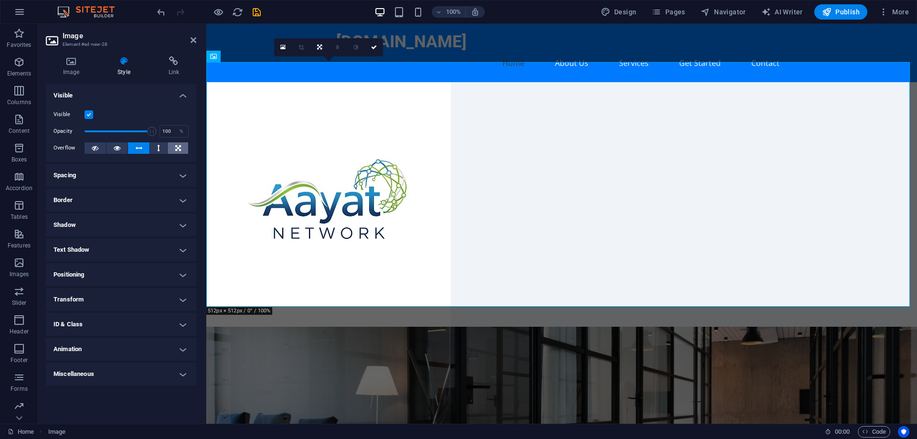
click at [177, 148] on icon at bounding box center [178, 147] width 6 height 11
click at [180, 151] on icon at bounding box center [178, 147] width 6 height 11
click at [245, 57] on icon at bounding box center [246, 57] width 5 height 10
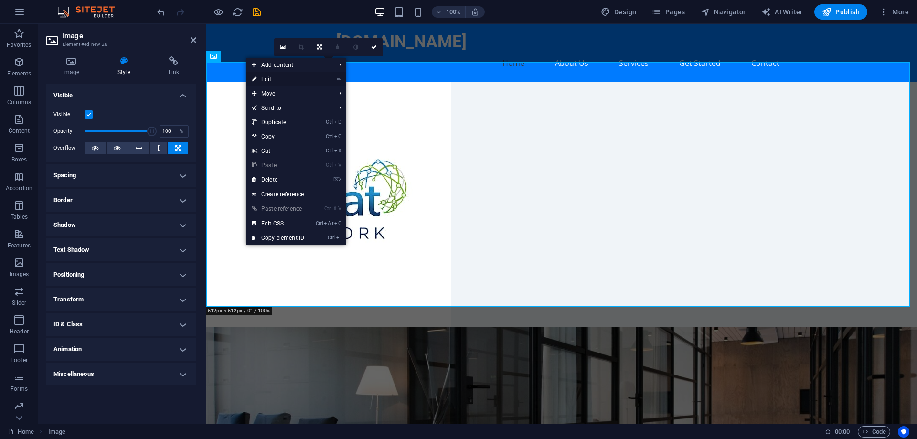
click at [273, 79] on link "⏎ Edit" at bounding box center [278, 79] width 64 height 14
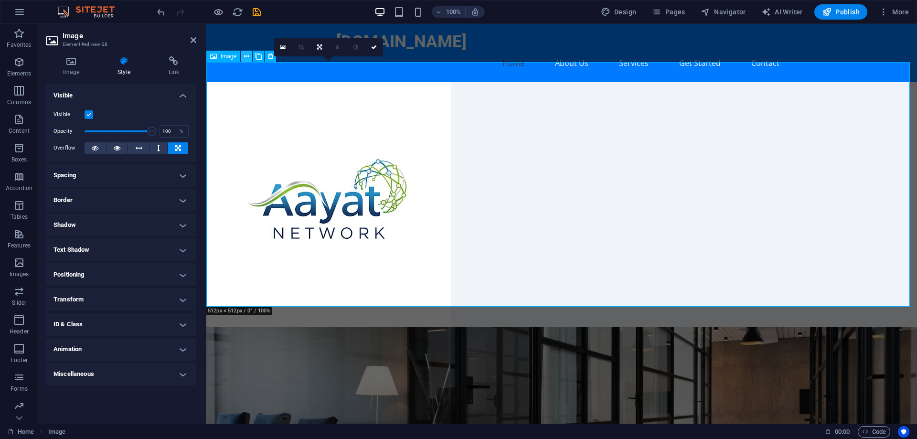
click at [249, 57] on icon at bounding box center [246, 57] width 5 height 10
click at [419, 250] on figure at bounding box center [561, 204] width 711 height 244
click at [97, 198] on h4 "Border" at bounding box center [121, 200] width 150 height 23
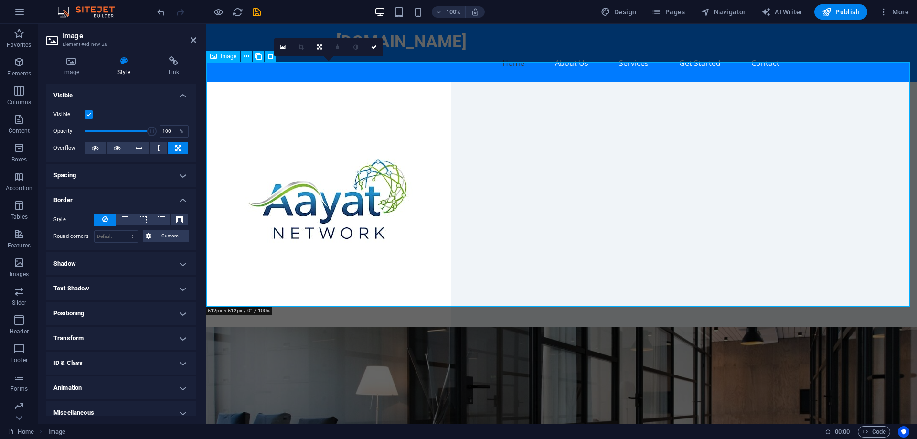
click at [650, 222] on figure at bounding box center [561, 204] width 711 height 244
click at [376, 48] on icon at bounding box center [374, 47] width 6 height 6
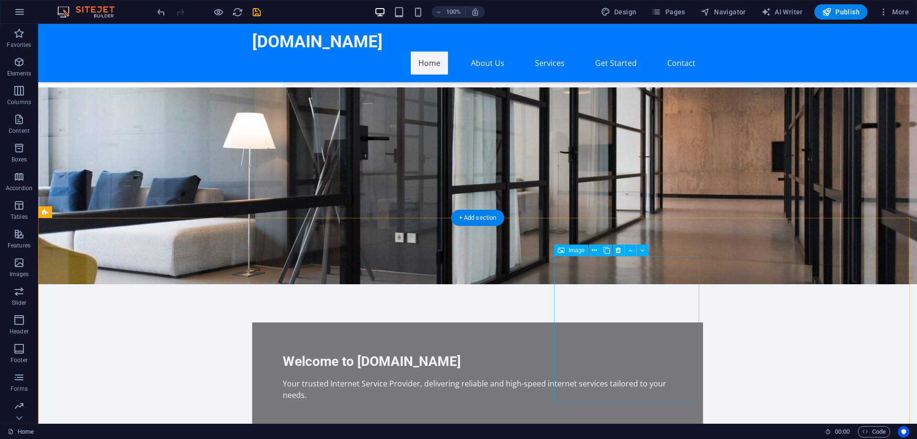
scroll to position [287, 0]
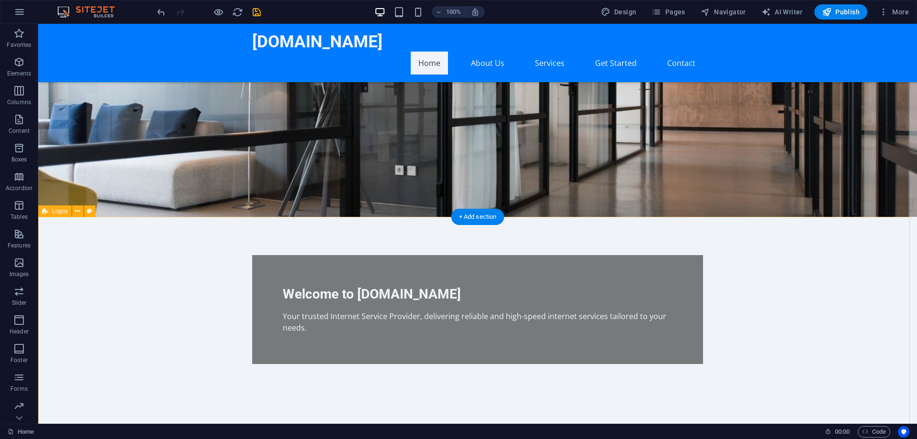
select select "rem"
select select "preset-partners-v3-circle"
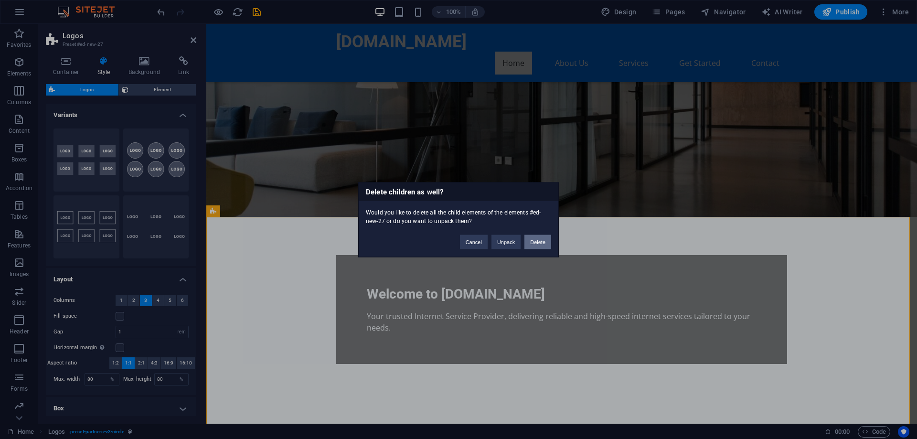
click at [542, 245] on button "Delete" at bounding box center [537, 241] width 27 height 14
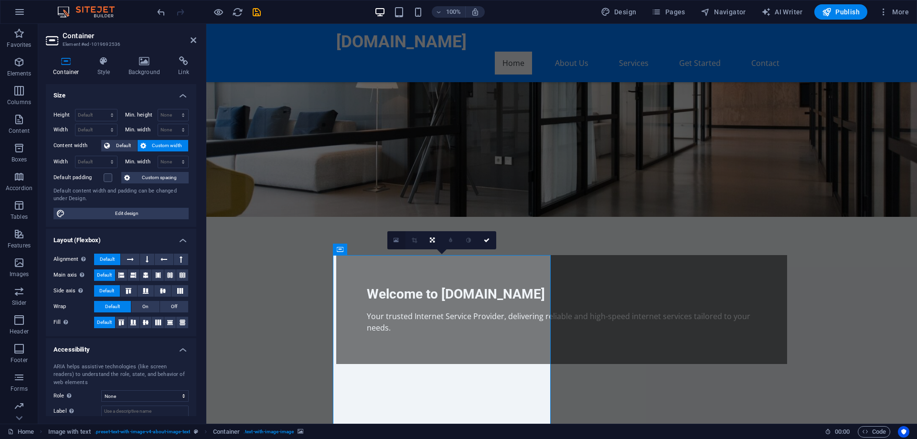
click at [393, 238] on link at bounding box center [396, 240] width 18 height 18
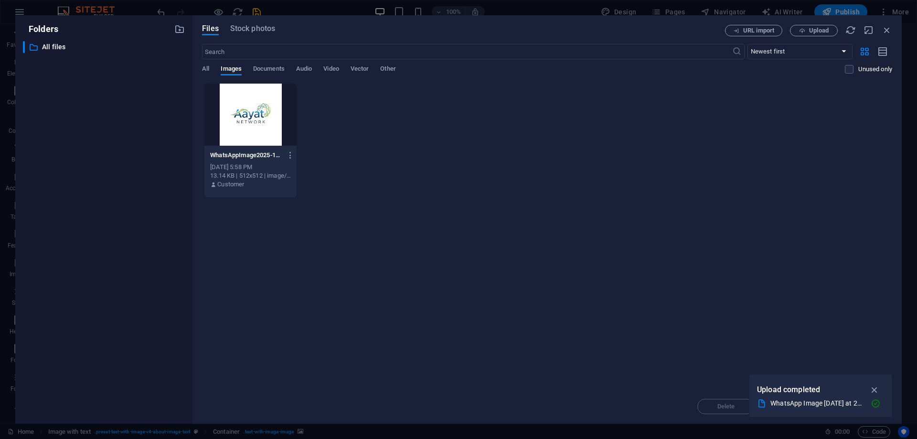
click at [256, 109] on div at bounding box center [250, 115] width 92 height 62
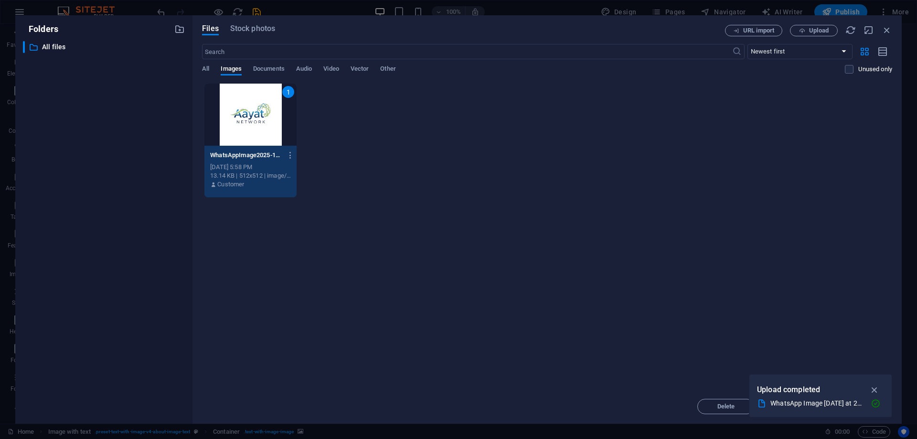
drag, startPoint x: 256, startPoint y: 109, endPoint x: 50, endPoint y: 88, distance: 206.9
click at [256, 109] on div "1" at bounding box center [250, 115] width 92 height 62
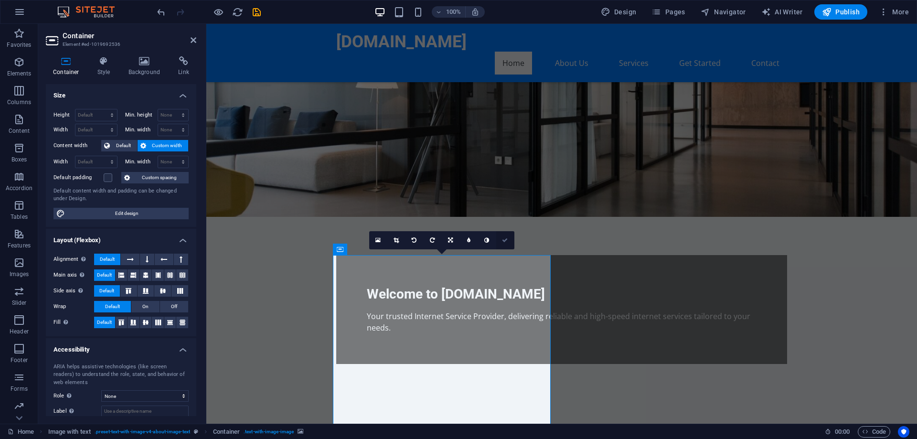
click at [506, 238] on icon at bounding box center [505, 240] width 6 height 6
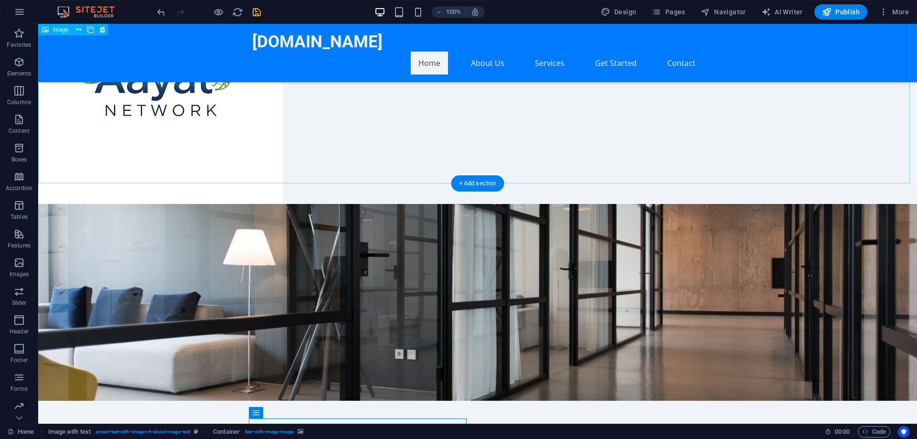
scroll to position [96, 0]
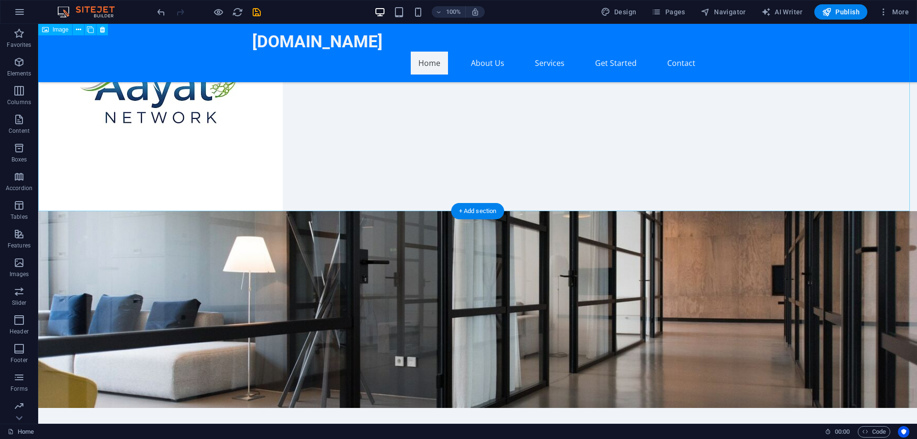
click at [193, 154] on figure at bounding box center [477, 69] width 879 height 283
click at [220, 128] on figure at bounding box center [477, 69] width 879 height 283
click at [228, 129] on figure at bounding box center [477, 69] width 879 height 283
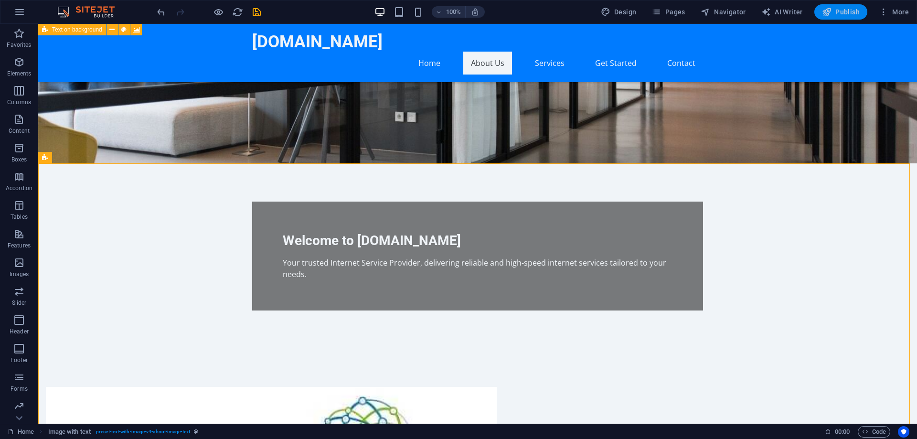
click at [841, 15] on span "Publish" at bounding box center [841, 12] width 38 height 10
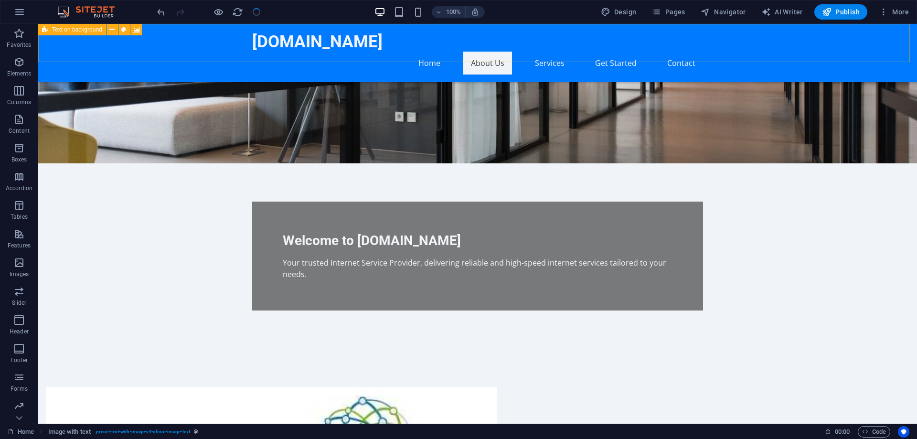
checkbox input "false"
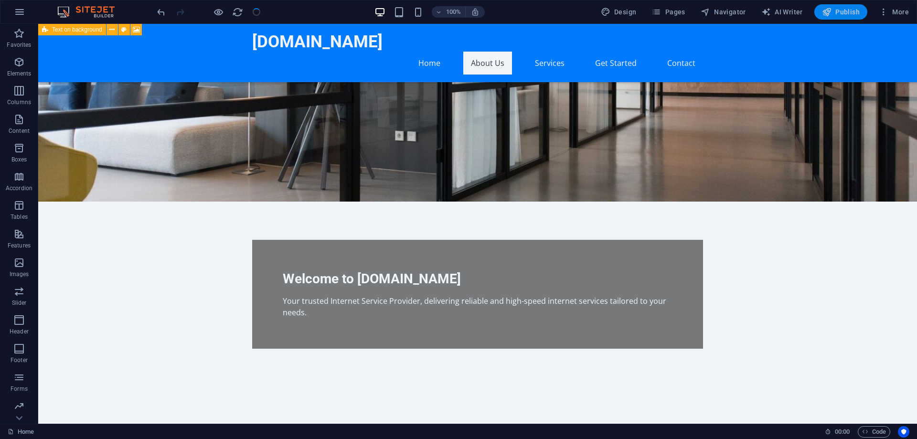
click at [834, 11] on span "Publish" at bounding box center [841, 12] width 38 height 10
click at [839, 10] on span "Publish" at bounding box center [841, 12] width 38 height 10
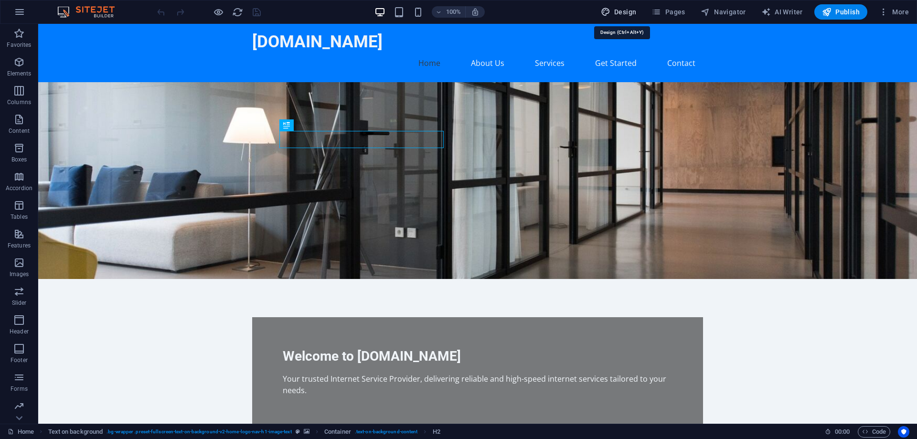
click at [610, 13] on icon "button" at bounding box center [606, 12] width 10 height 10
select select "px"
select select "200"
select select "px"
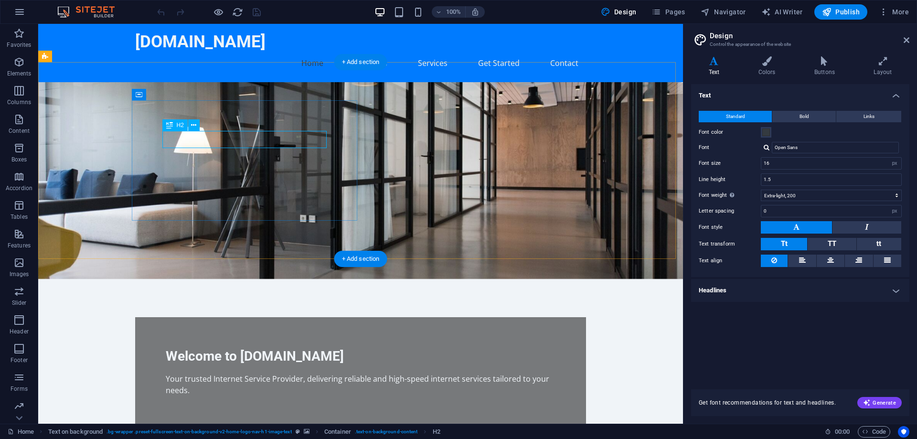
click at [308, 348] on div "Welcome to [DOMAIN_NAME]" at bounding box center [361, 356] width 390 height 17
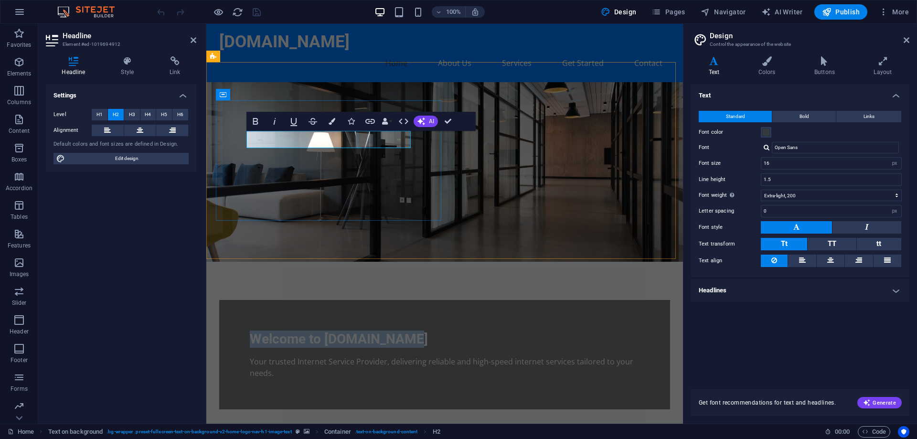
click at [407, 330] on h2 "Welcome to [DOMAIN_NAME]" at bounding box center [445, 338] width 390 height 17
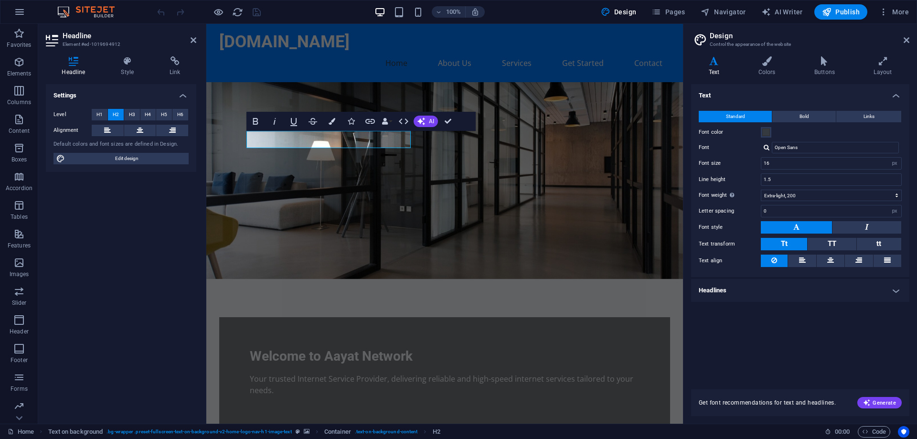
click at [586, 174] on figure at bounding box center [444, 180] width 477 height 197
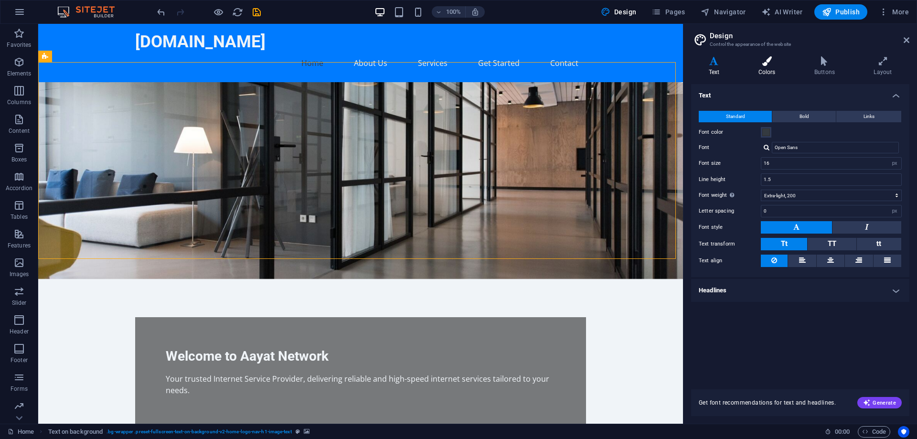
click at [769, 66] on h4 "Colors" at bounding box center [769, 66] width 56 height 20
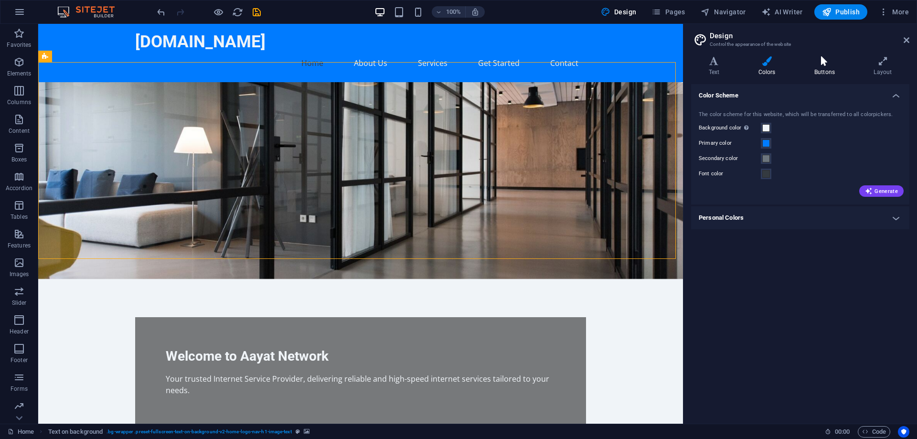
click at [817, 67] on h4 "Buttons" at bounding box center [826, 66] width 59 height 20
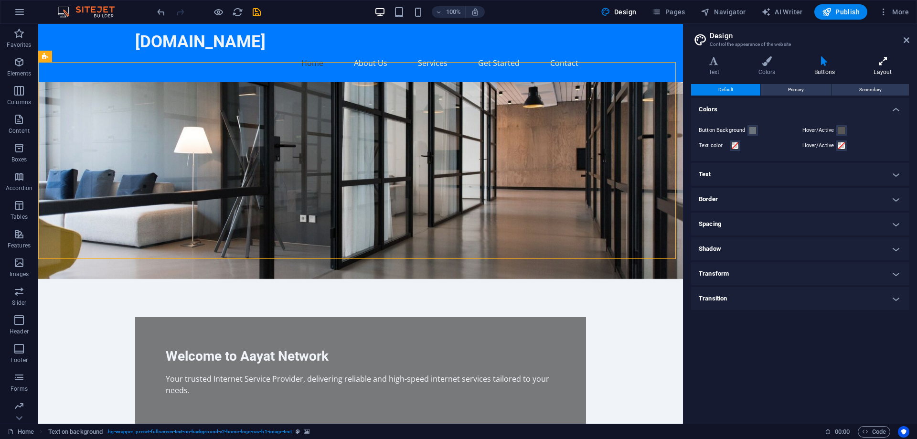
click at [883, 64] on icon at bounding box center [882, 61] width 53 height 10
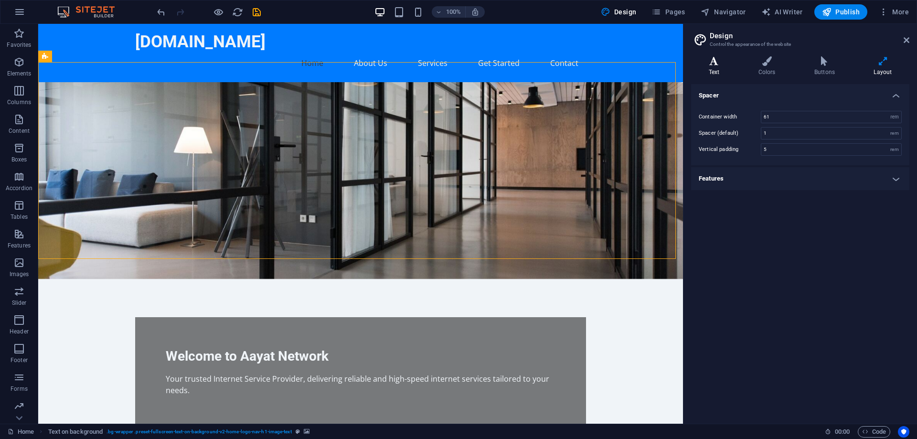
click at [719, 63] on icon at bounding box center [714, 61] width 46 height 10
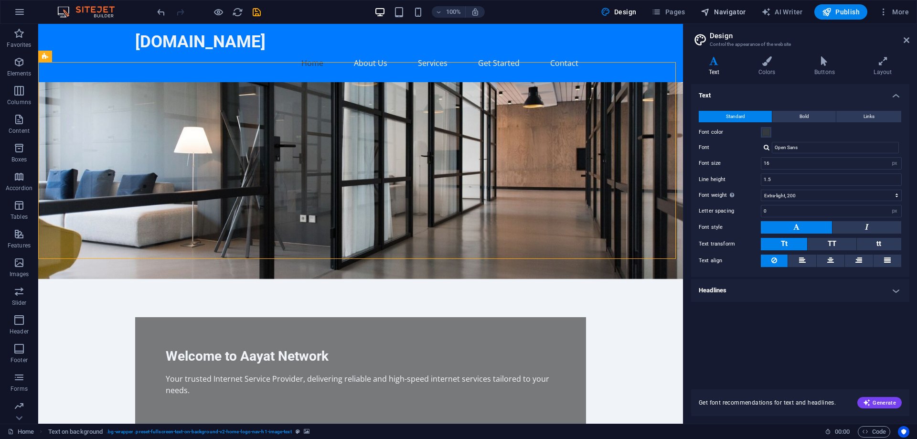
click at [733, 12] on span "Navigator" at bounding box center [723, 12] width 45 height 10
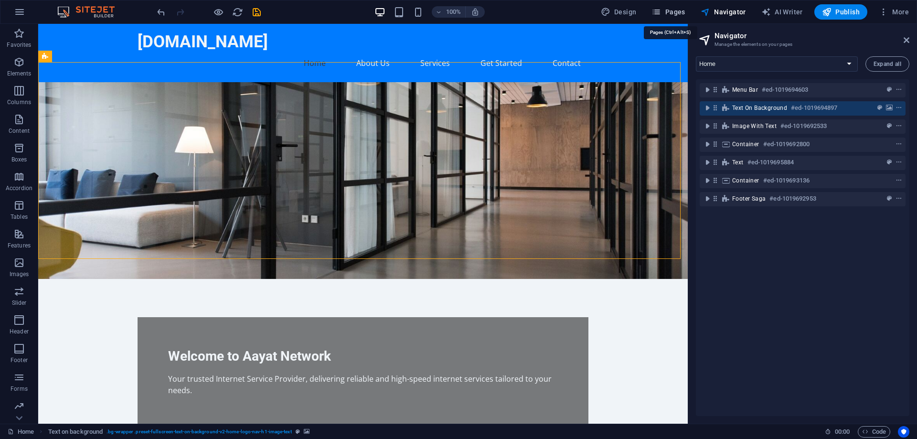
click at [679, 15] on span "Pages" at bounding box center [667, 12] width 33 height 10
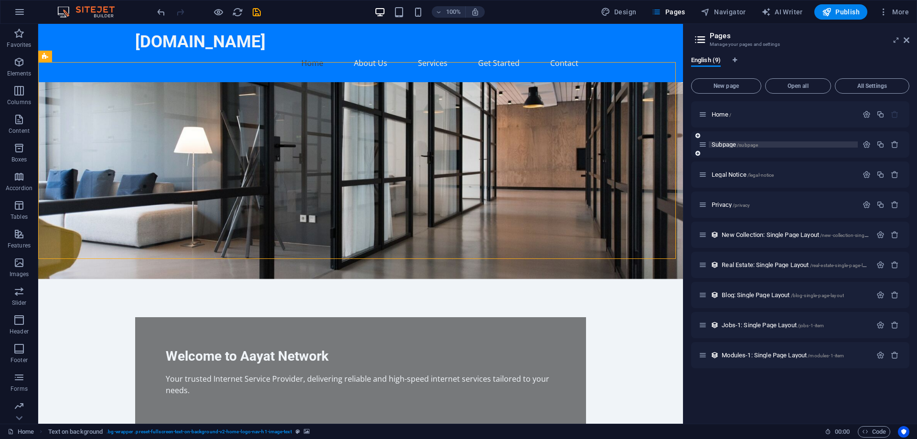
click at [772, 144] on p "Subpage /subpage" at bounding box center [783, 144] width 143 height 6
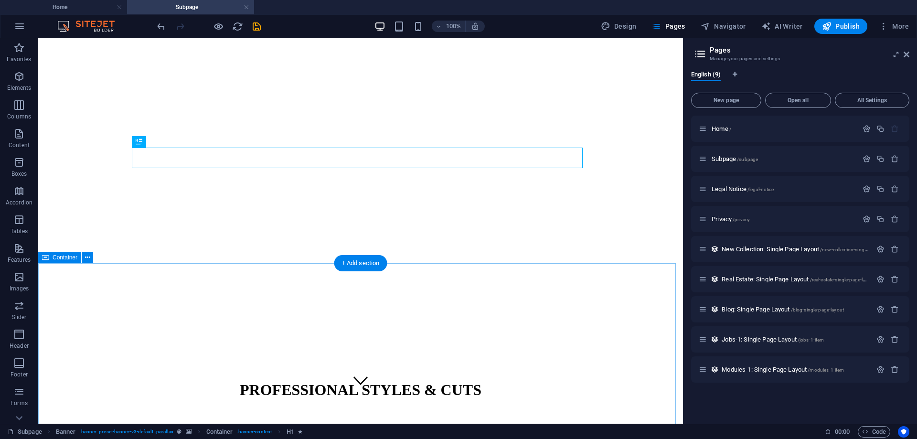
scroll to position [27, 0]
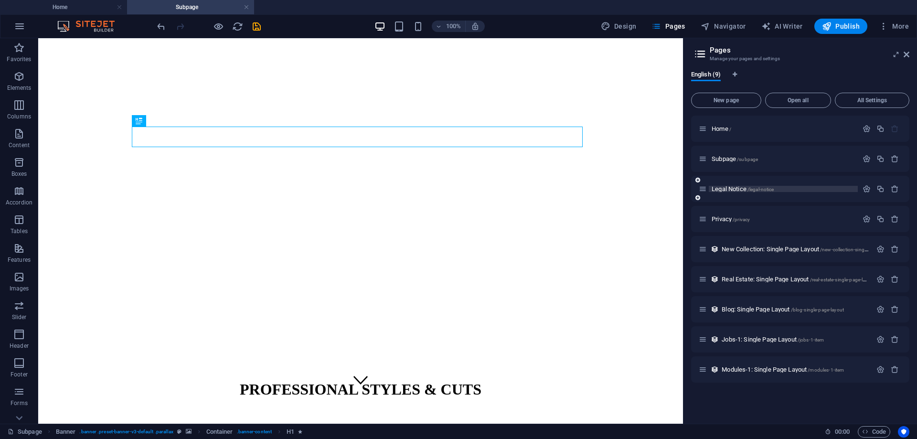
click at [790, 190] on p "Legal Notice /legal-notice" at bounding box center [783, 189] width 143 height 6
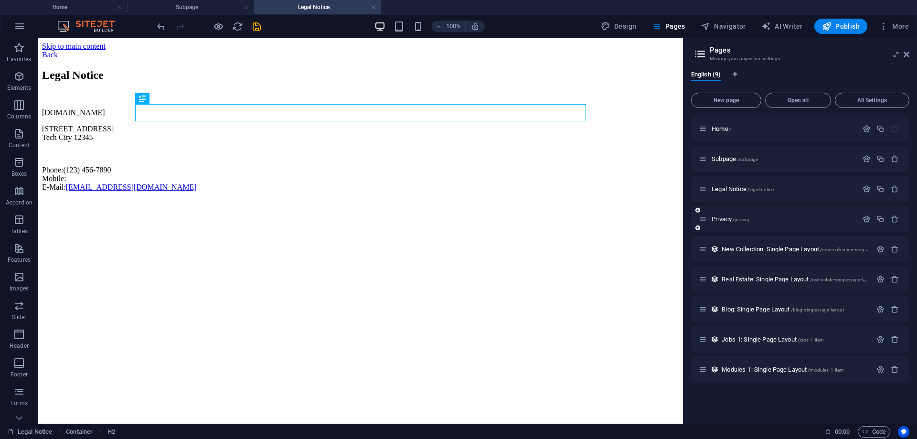
scroll to position [0, 0]
click at [748, 220] on span "/privacy" at bounding box center [741, 219] width 17 height 5
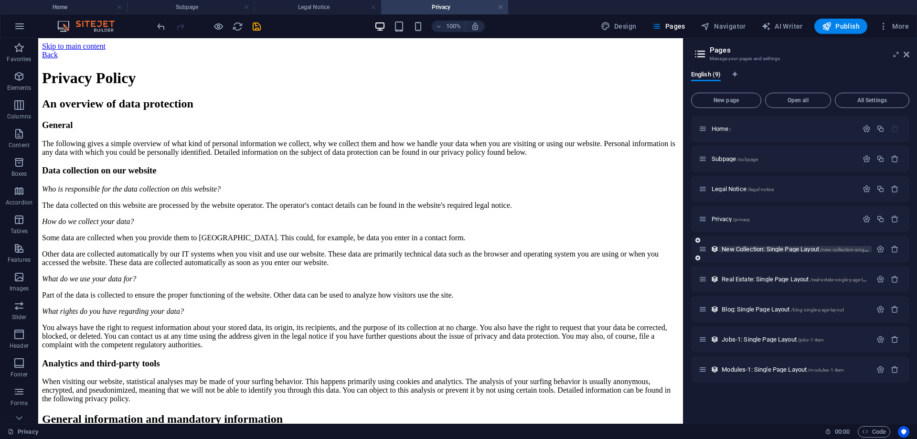
click at [786, 247] on span "New Collection: Single Page Layout /new-collection-single-page-layout" at bounding box center [808, 248] width 173 height 7
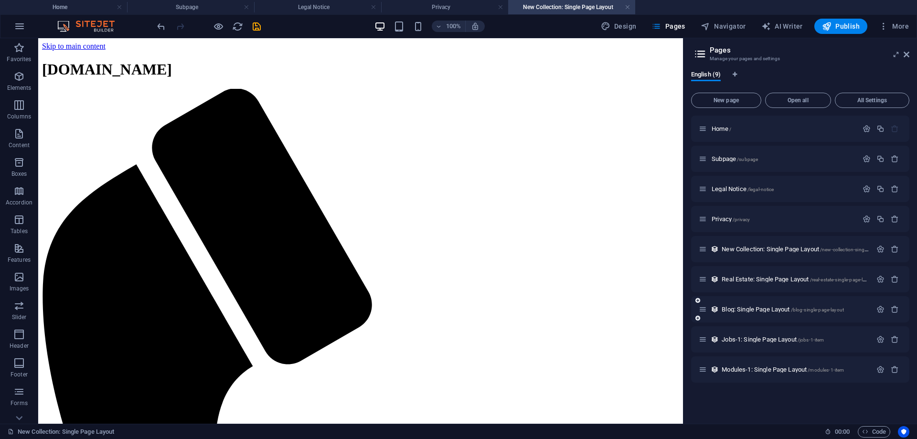
click at [820, 280] on span "/real-estate-single-page-layout" at bounding box center [842, 279] width 65 height 5
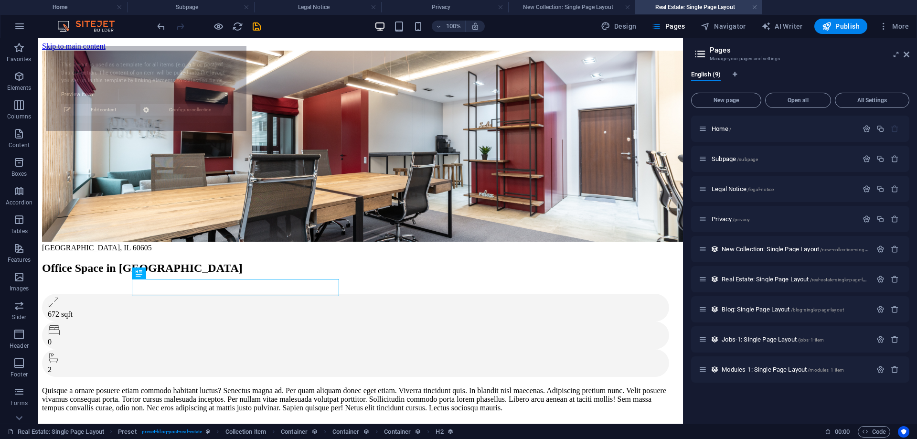
click at [674, 170] on figure at bounding box center [360, 147] width 637 height 193
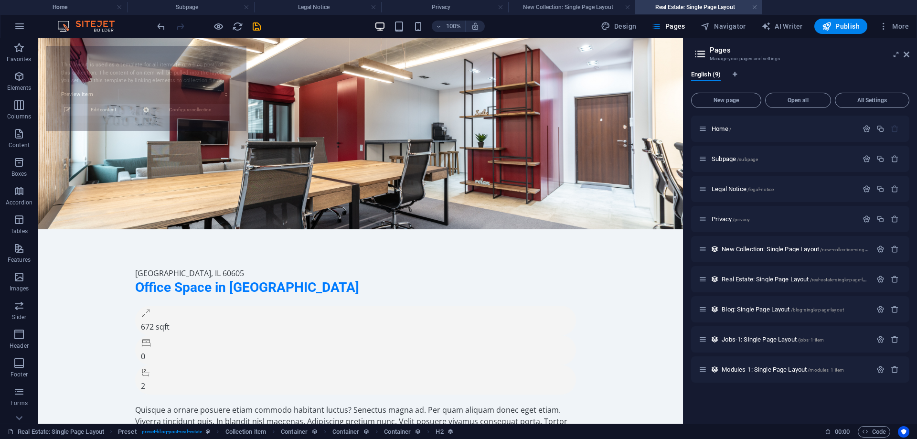
select select "68e3e3a79fb90b348f0f50fa"
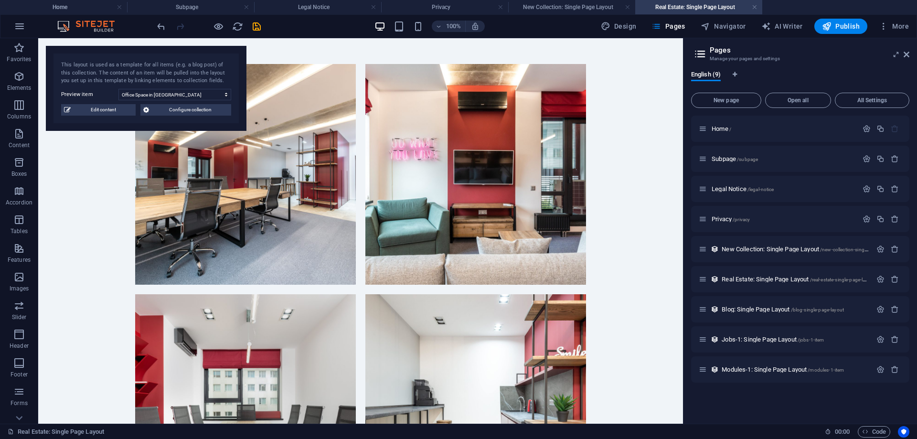
scroll to position [1145, 0]
click at [490, 317] on li at bounding box center [476, 404] width 230 height 230
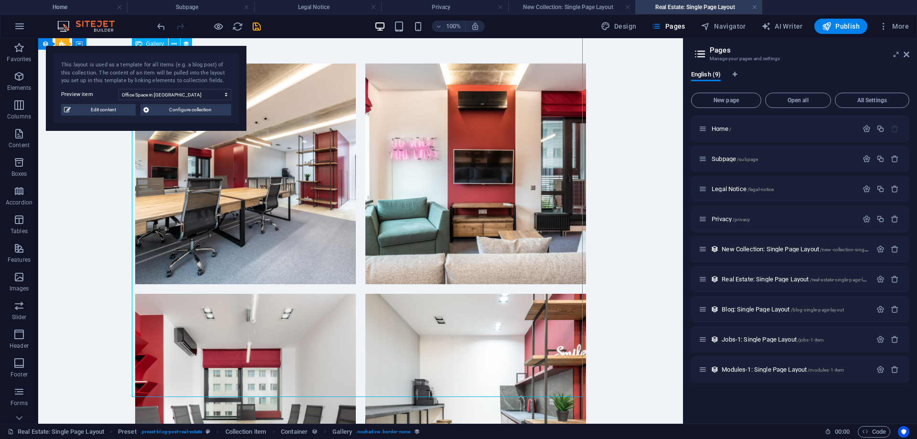
click at [500, 311] on li at bounding box center [476, 404] width 230 height 230
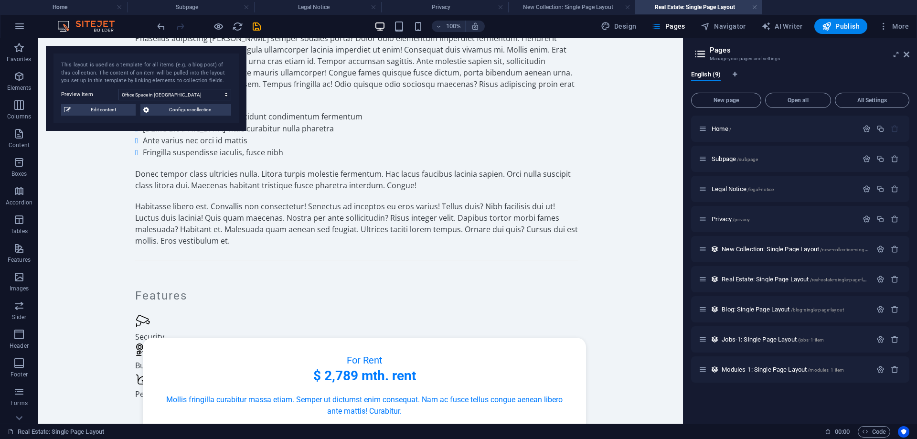
scroll to position [487, 0]
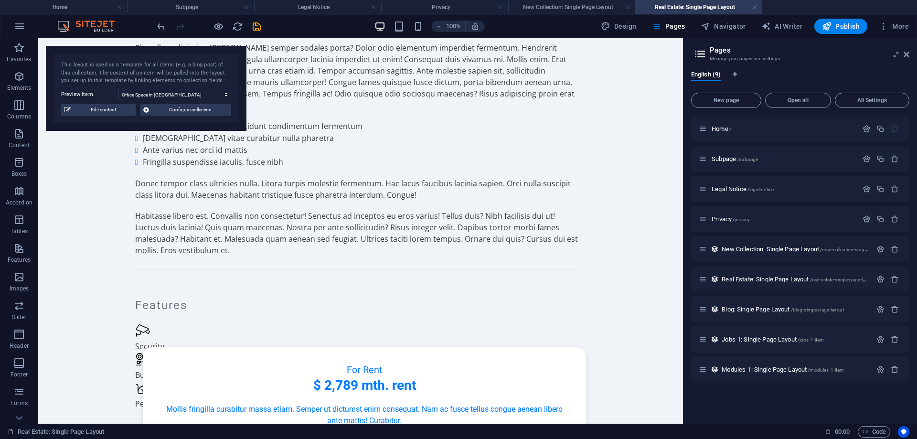
drag, startPoint x: 679, startPoint y: 319, endPoint x: 726, endPoint y: 242, distance: 90.7
click at [318, 168] on div "Iaculis rutrum accumsan tincidunt condimentum fermentum Euismod vitae curabitur…" at bounding box center [356, 144] width 443 height 48
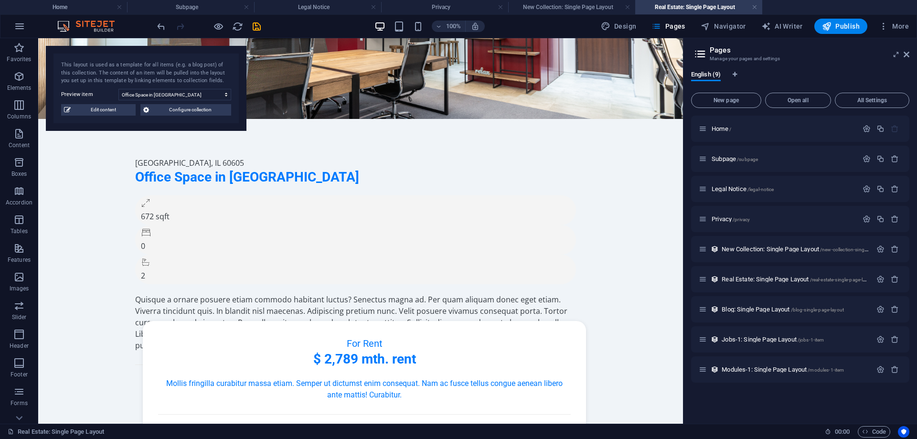
scroll to position [99, 0]
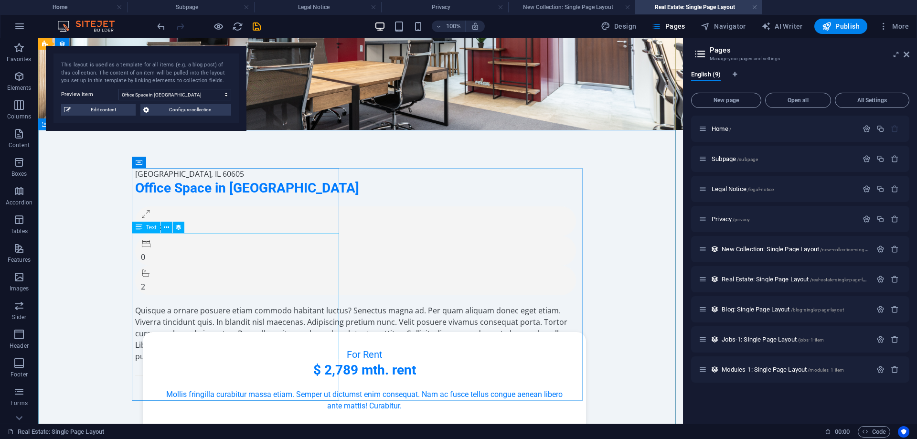
click at [290, 305] on div "Quisque a ornare posuere etiam commodo habitant luctus? Senectus magna ad. Per …" at bounding box center [356, 333] width 443 height 57
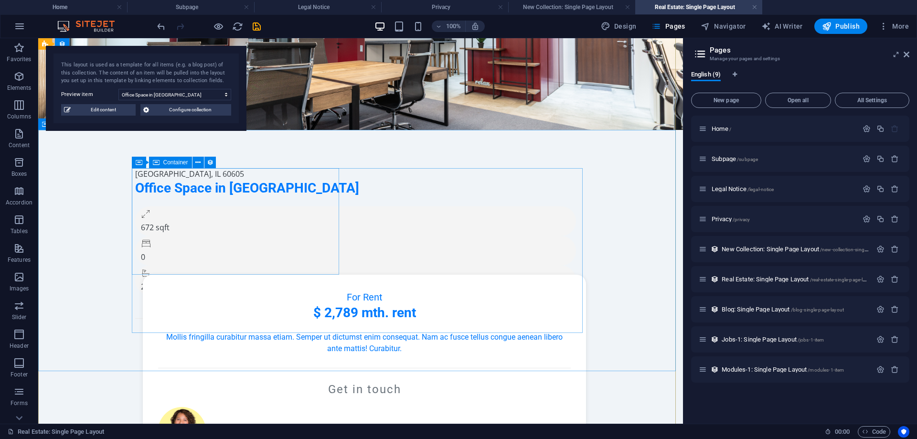
click at [297, 221] on div "[GEOGRAPHIC_DATA] Office Space in [GEOGRAPHIC_DATA] 672 sqft 0 2" at bounding box center [356, 257] width 443 height 178
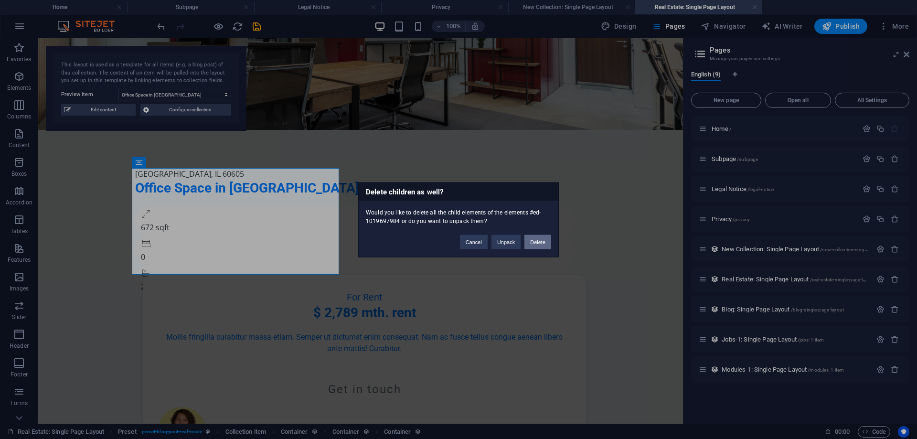
drag, startPoint x: 534, startPoint y: 242, endPoint x: 494, endPoint y: 224, distance: 44.0
click at [534, 242] on button "Delete" at bounding box center [537, 241] width 27 height 14
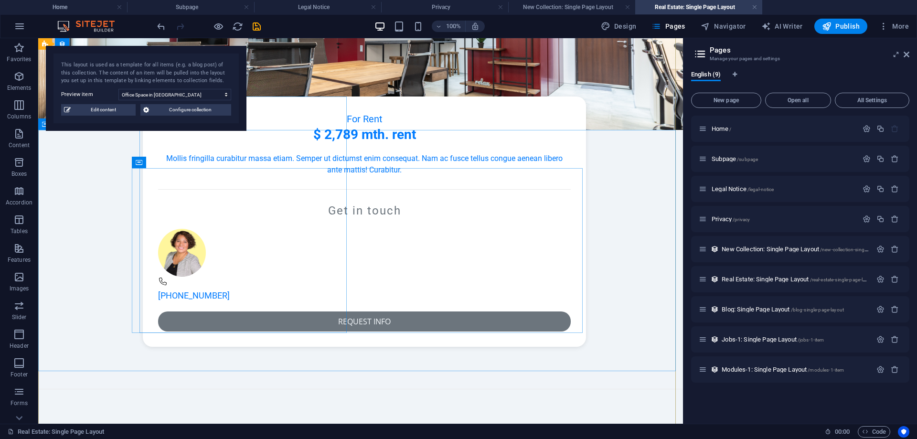
click at [336, 222] on div "For Rent $ 2,789 mth. rent Mollis fringilla curabitur massa etiam. Semper ut di…" at bounding box center [364, 221] width 443 height 250
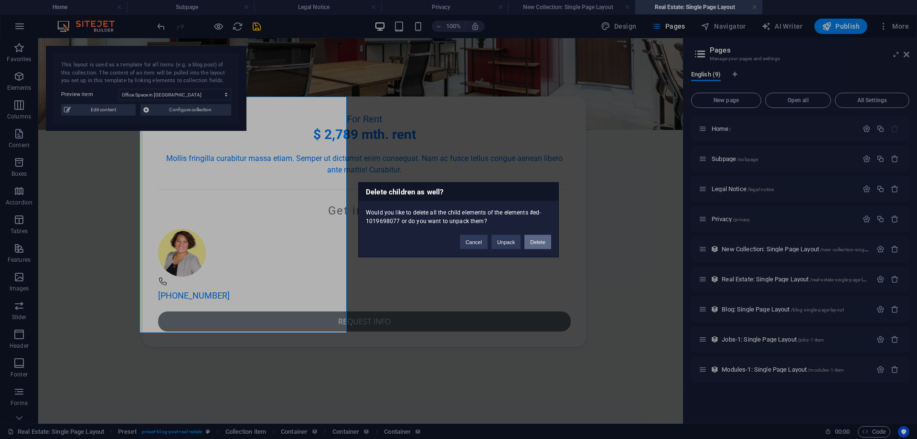
click at [531, 240] on button "Delete" at bounding box center [537, 241] width 27 height 14
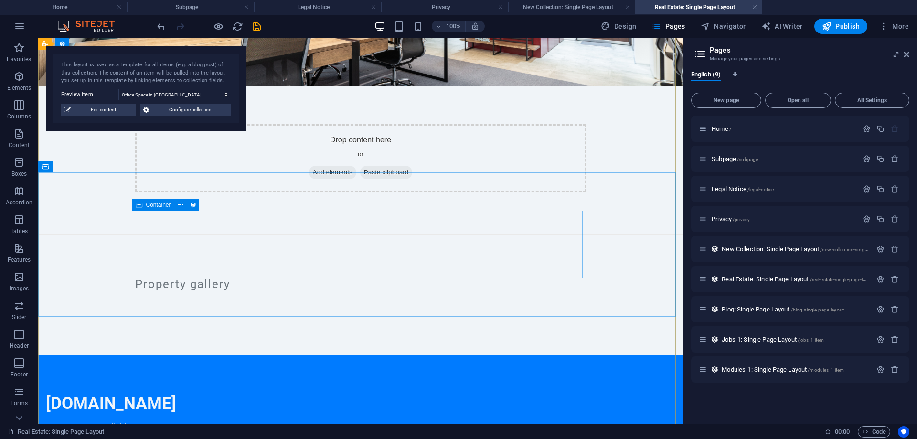
scroll to position [0, 0]
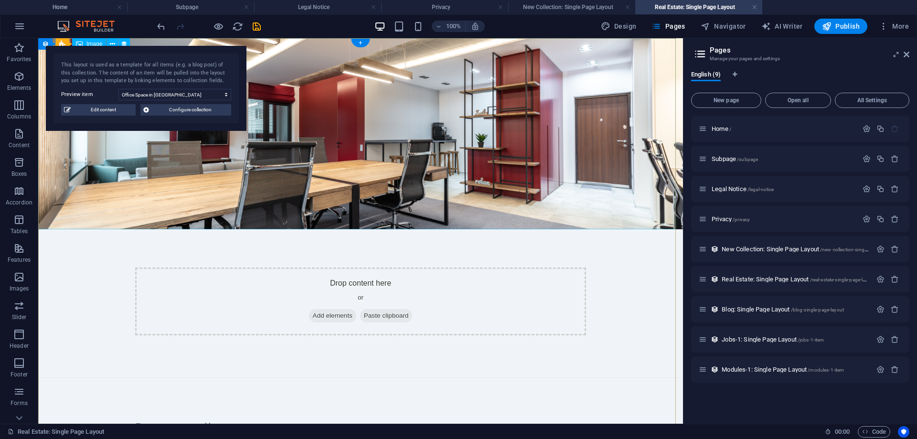
click at [472, 171] on figure at bounding box center [360, 133] width 645 height 191
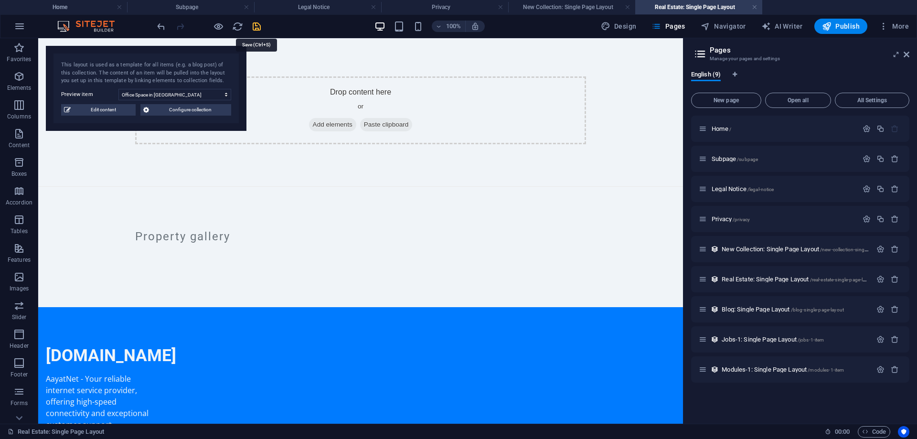
drag, startPoint x: 260, startPoint y: 28, endPoint x: 369, endPoint y: 96, distance: 128.9
click at [260, 28] on icon "save" at bounding box center [256, 26] width 11 height 11
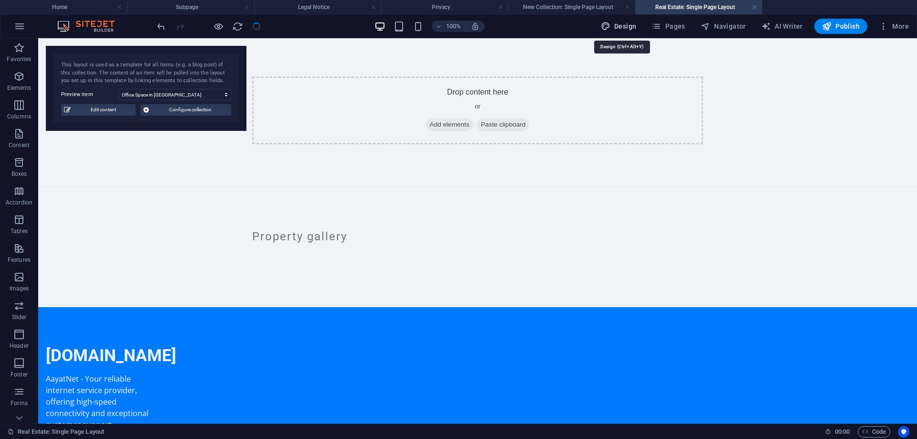
click at [631, 27] on span "Design" at bounding box center [619, 26] width 36 height 10
select select "px"
select select "200"
select select "px"
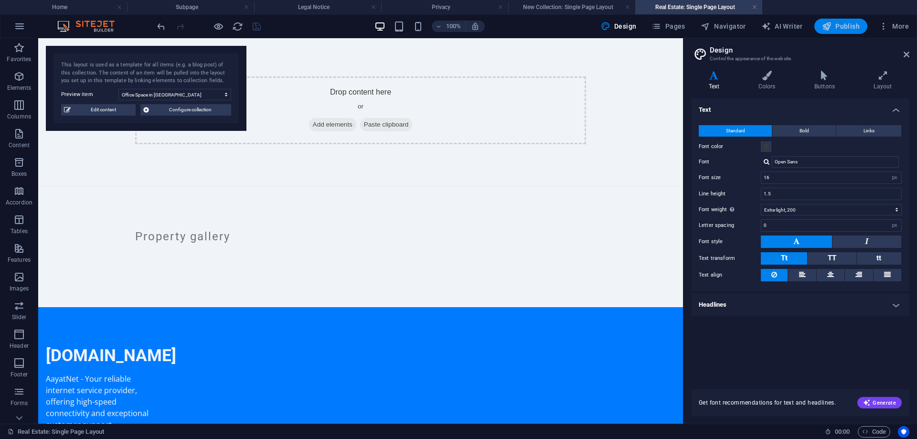
click at [831, 24] on icon "button" at bounding box center [827, 26] width 10 height 10
